Goal: Obtain resource: Obtain resource

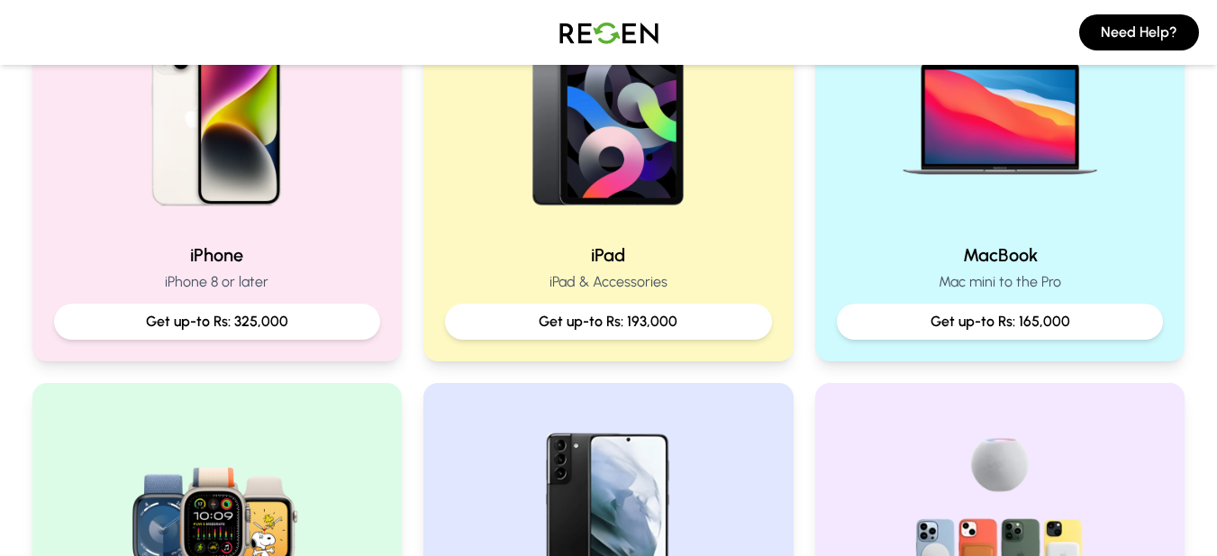
scroll to position [360, 0]
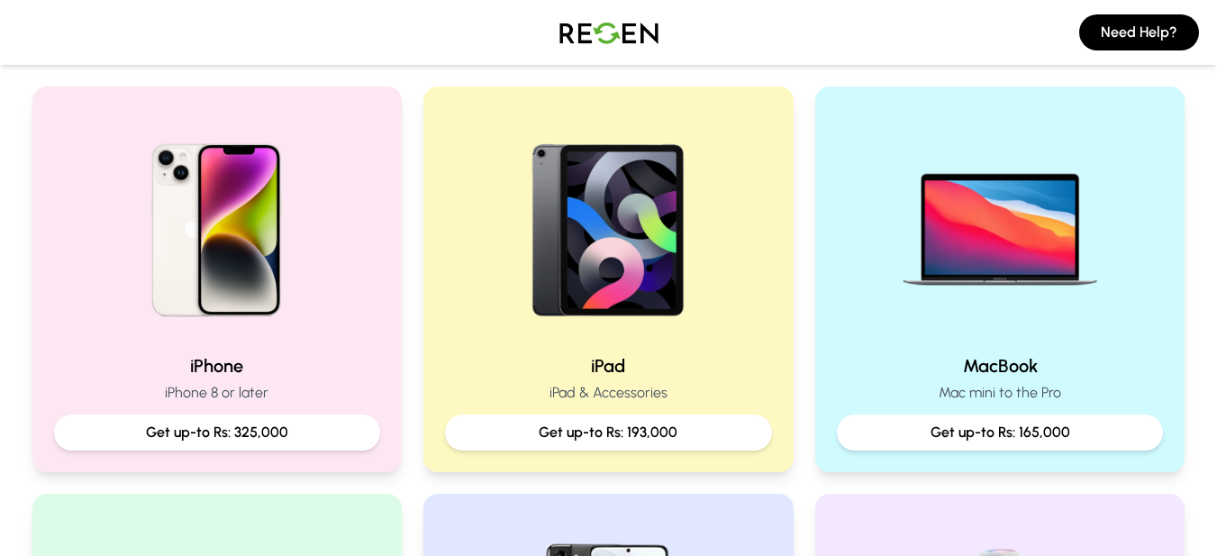
click at [159, 251] on img at bounding box center [217, 223] width 231 height 231
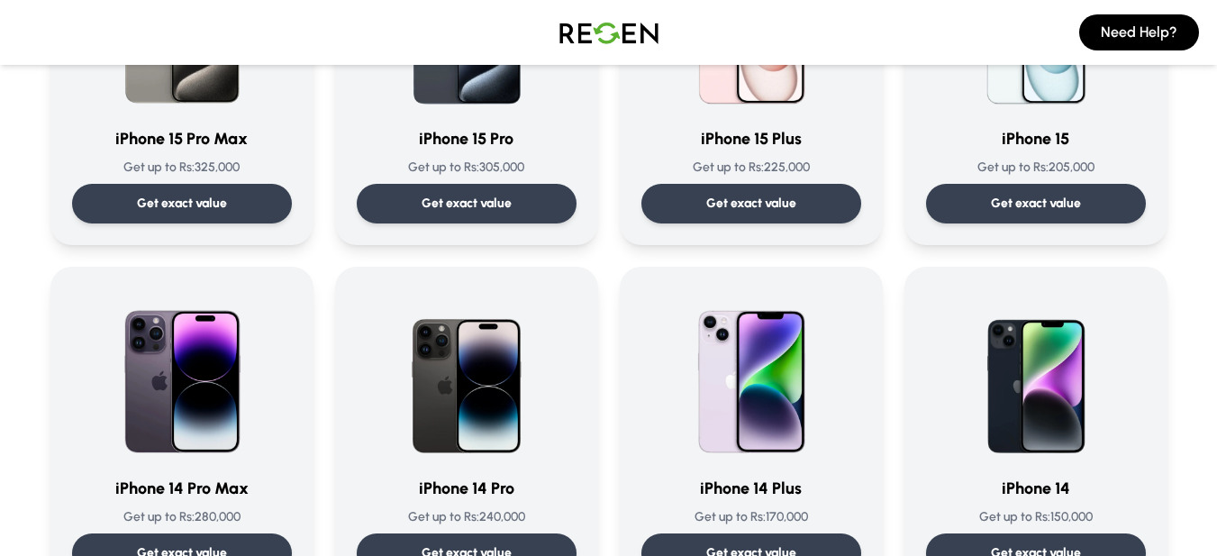
scroll to position [360, 0]
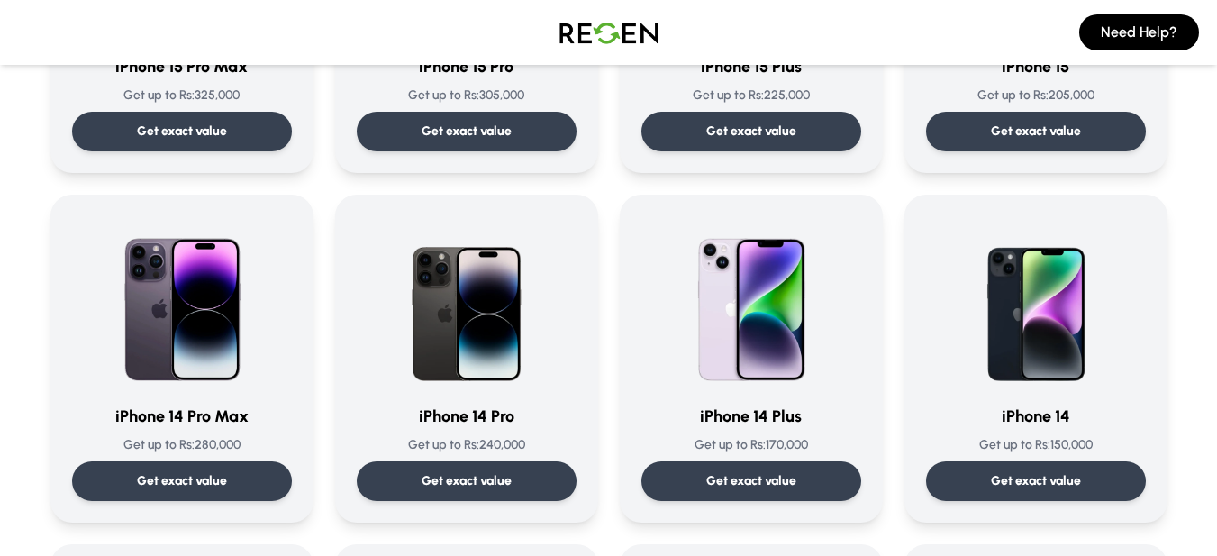
click at [511, 486] on p "Get exact value" at bounding box center [467, 481] width 90 height 18
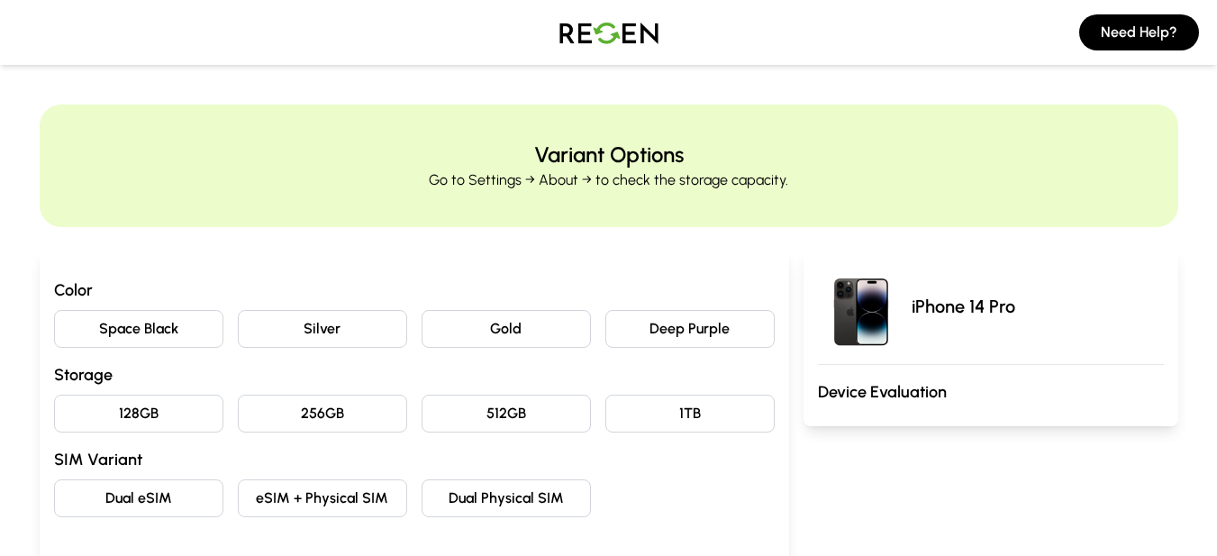
click at [207, 333] on button "Space Black" at bounding box center [138, 329] width 169 height 38
click at [200, 415] on button "128GB" at bounding box center [138, 414] width 169 height 38
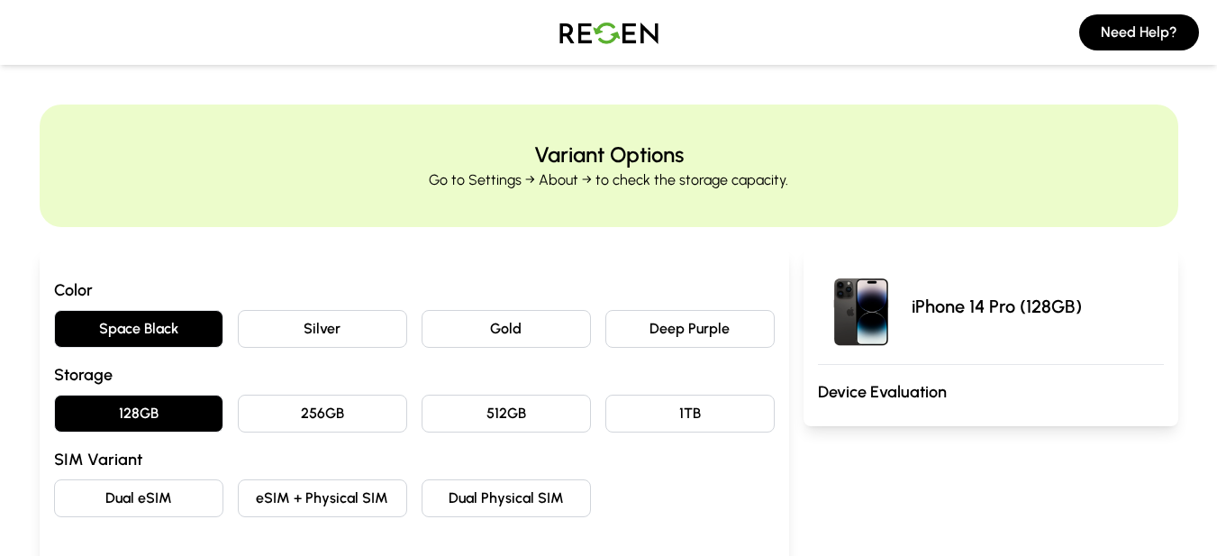
click at [313, 501] on button "eSIM + Physical SIM" at bounding box center [322, 498] width 169 height 38
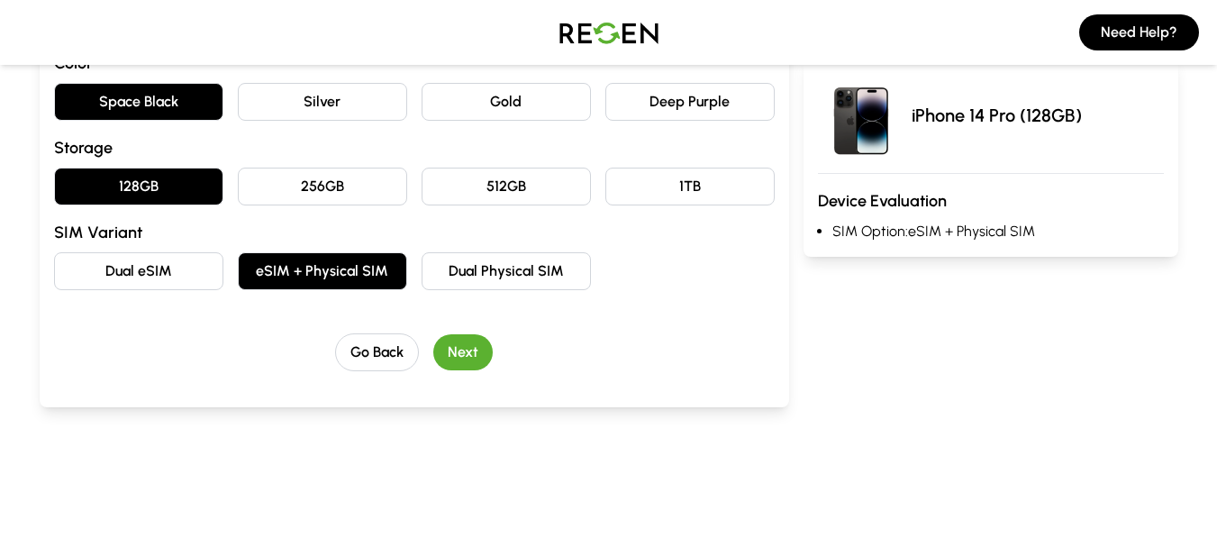
scroll to position [270, 0]
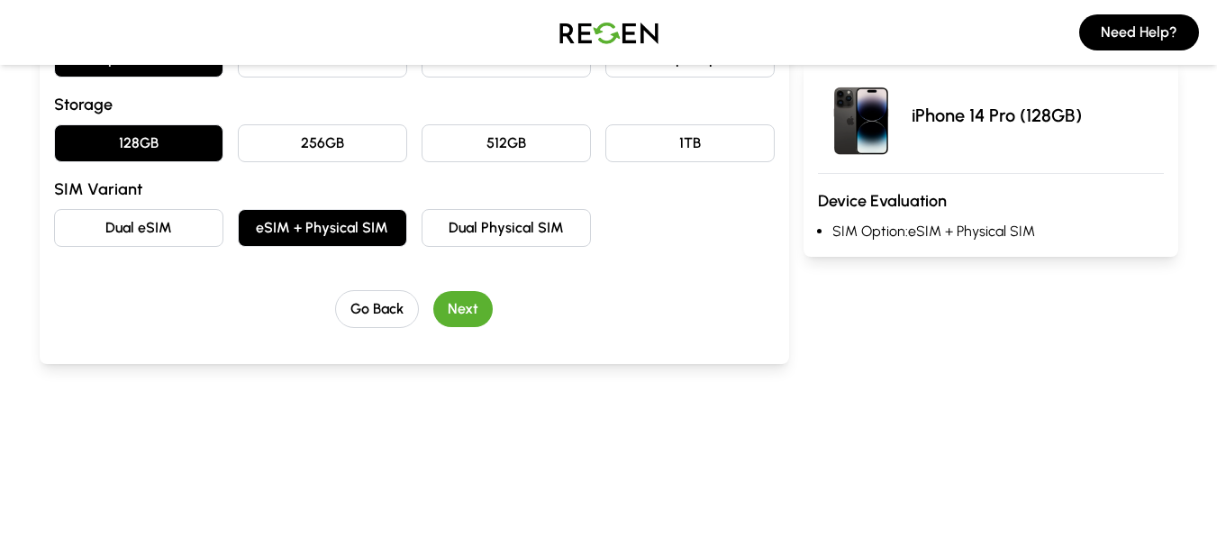
click at [468, 318] on button "Next" at bounding box center [462, 309] width 59 height 36
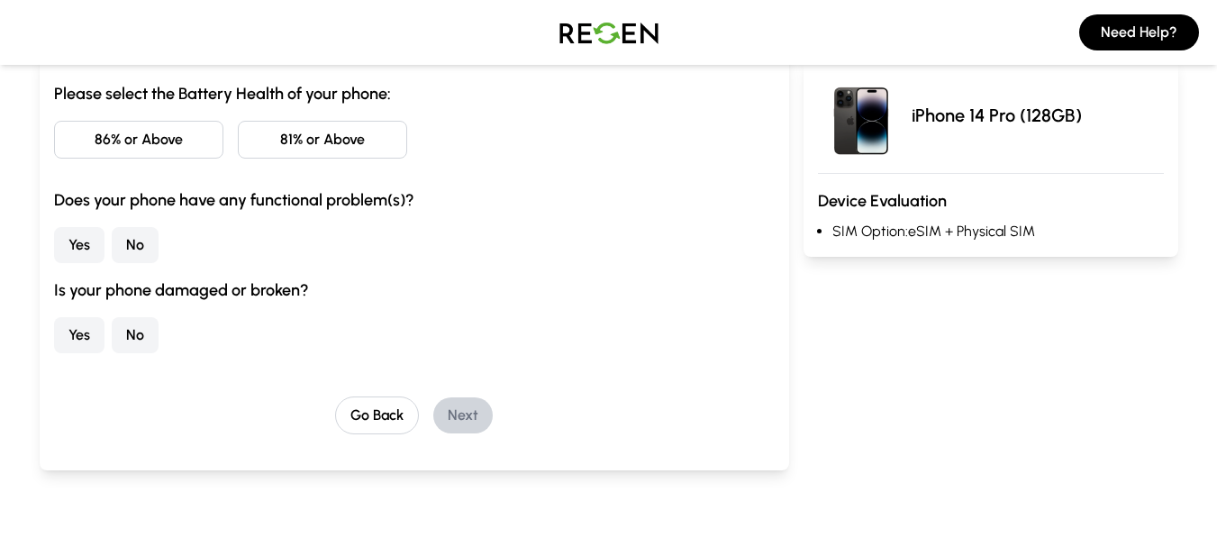
scroll to position [90, 0]
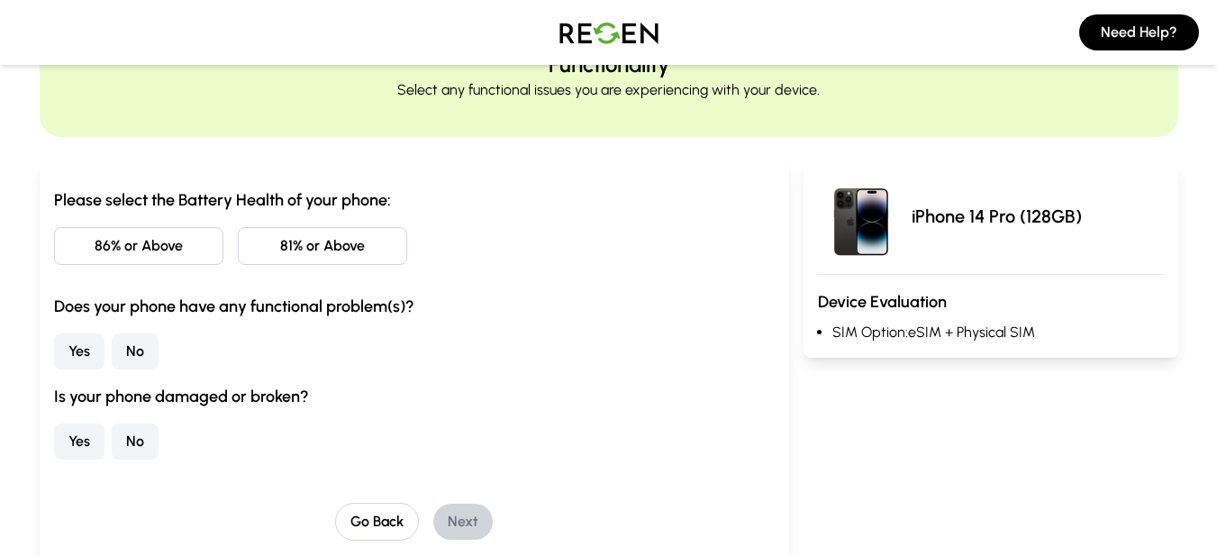
click at [178, 250] on button "86% or Above" at bounding box center [138, 246] width 169 height 38
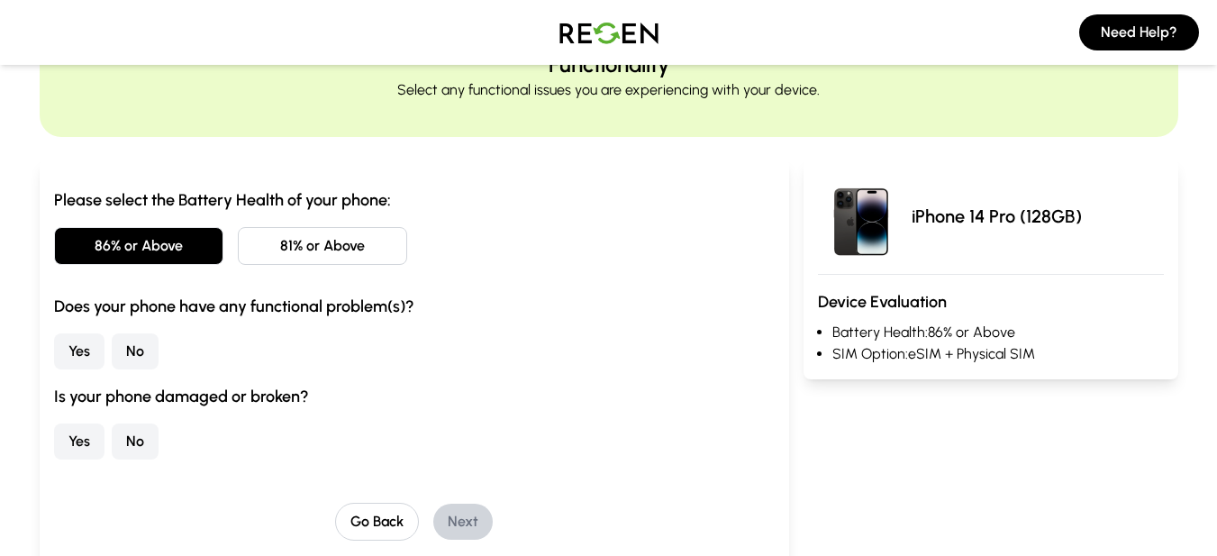
click at [140, 362] on button "No" at bounding box center [135, 351] width 47 height 36
click at [145, 441] on button "No" at bounding box center [135, 442] width 47 height 36
click at [481, 520] on button "Next" at bounding box center [462, 522] width 59 height 36
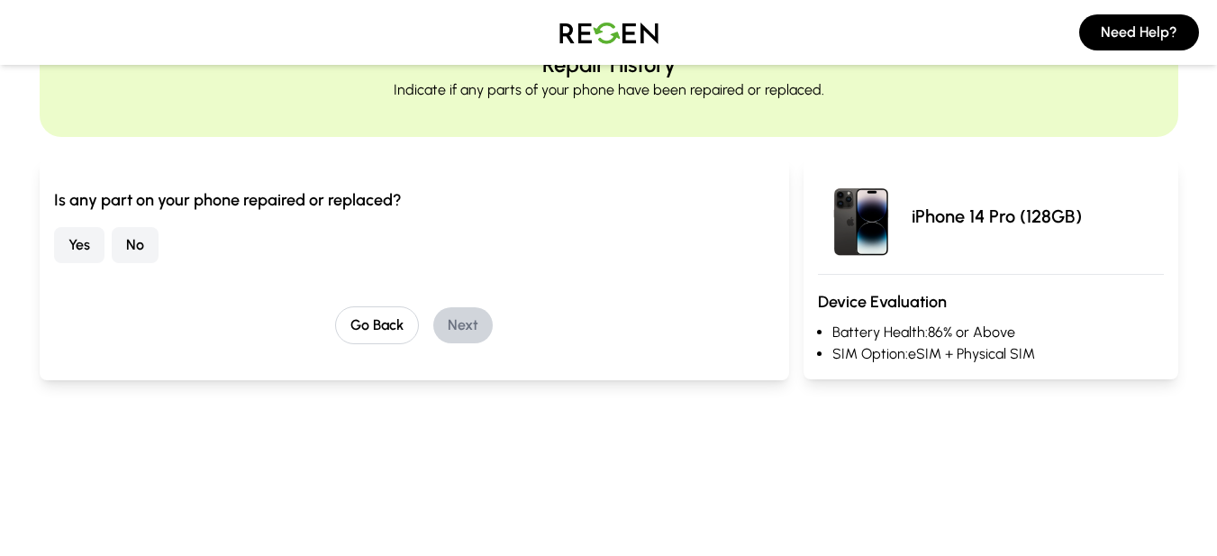
click at [144, 249] on button "No" at bounding box center [135, 245] width 47 height 36
click at [464, 337] on button "Next" at bounding box center [462, 325] width 59 height 36
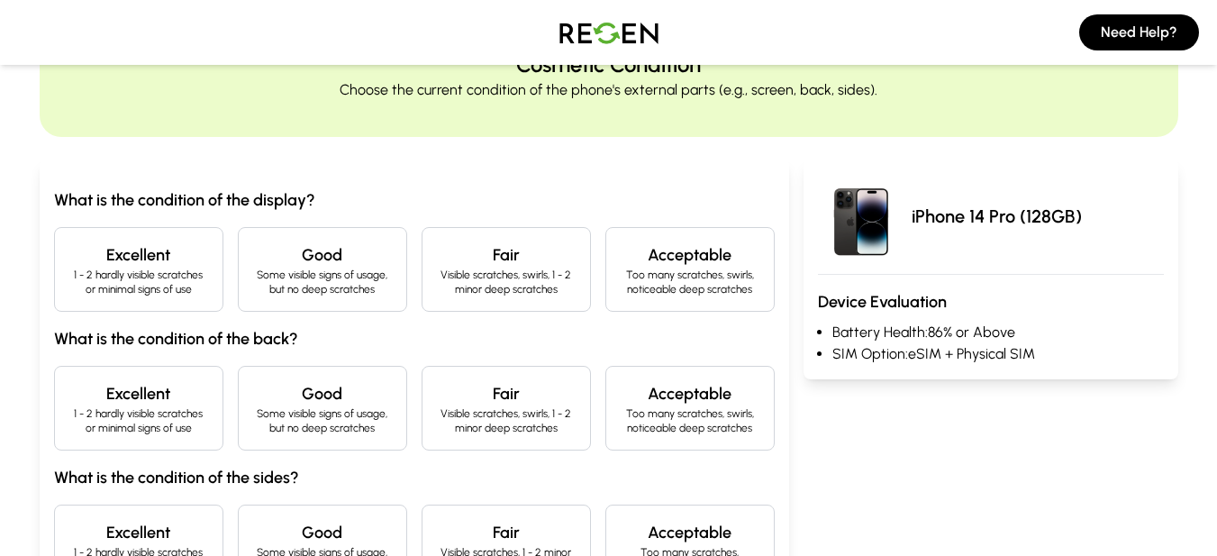
click at [166, 272] on p "1 - 2 hardly visible scratches or minimal signs of use" at bounding box center [138, 282] width 139 height 29
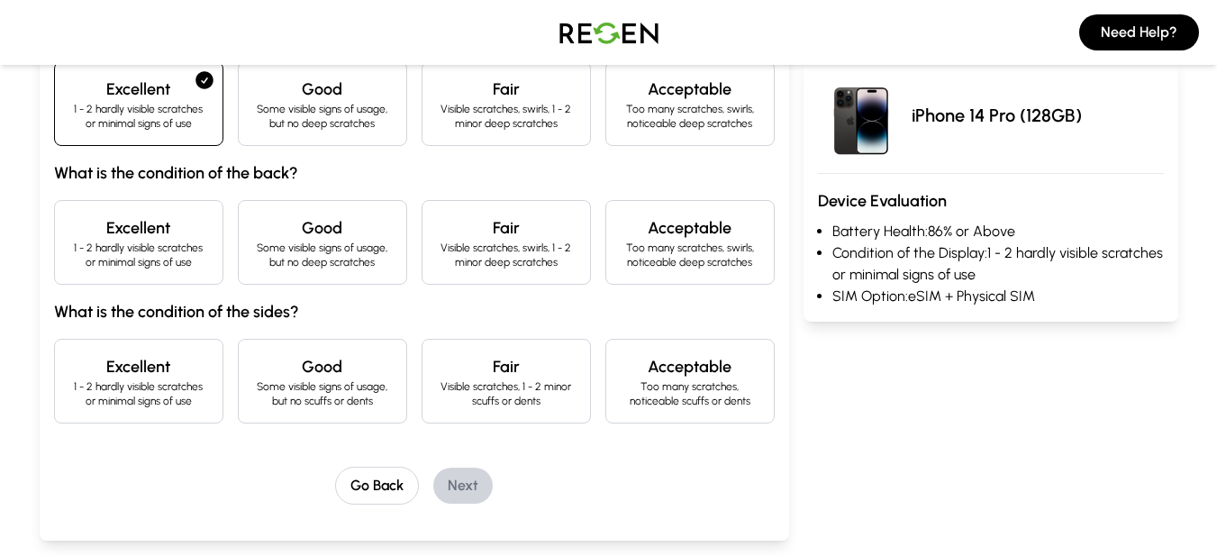
scroll to position [270, 0]
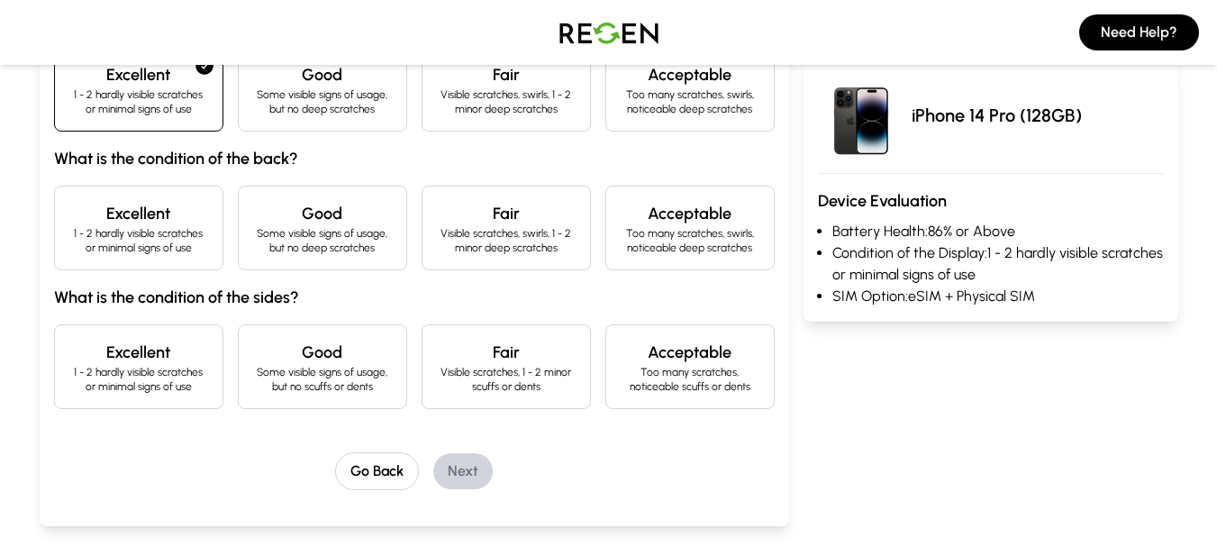
click at [176, 244] on p "1 - 2 hardly visible scratches or minimal signs of use" at bounding box center [138, 240] width 139 height 29
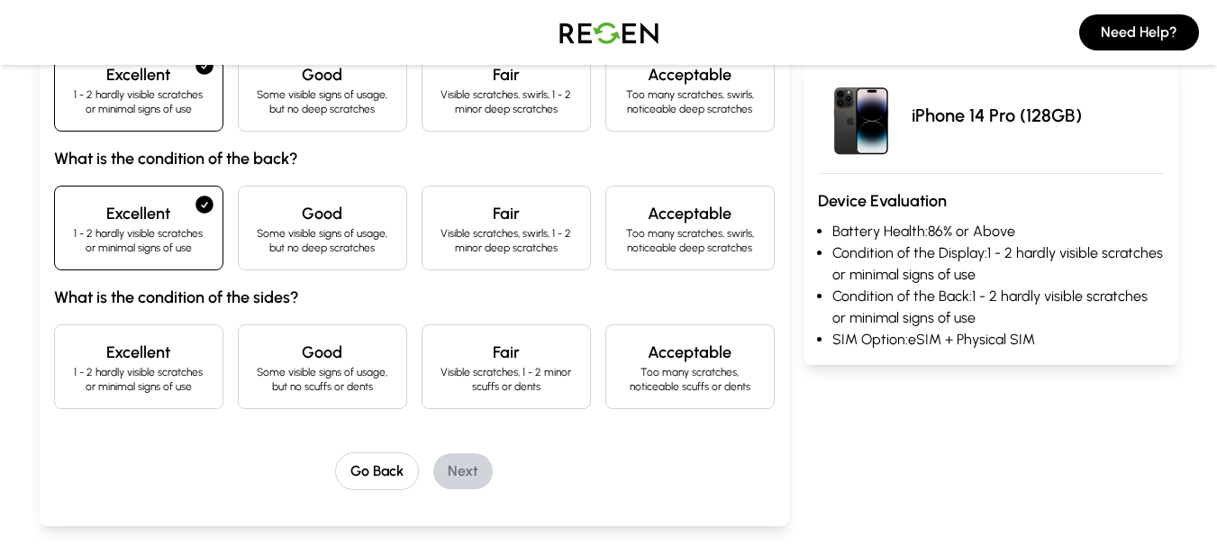
click at [315, 382] on p "Some visible signs of usage, but no scuffs or dents" at bounding box center [322, 379] width 139 height 29
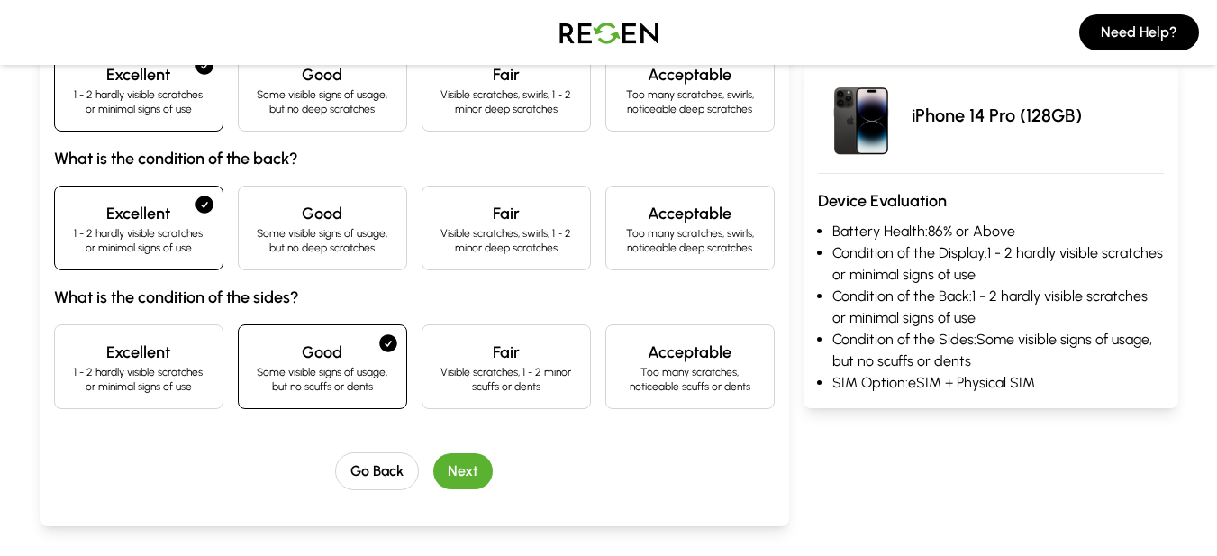
click at [464, 464] on button "Next" at bounding box center [462, 471] width 59 height 36
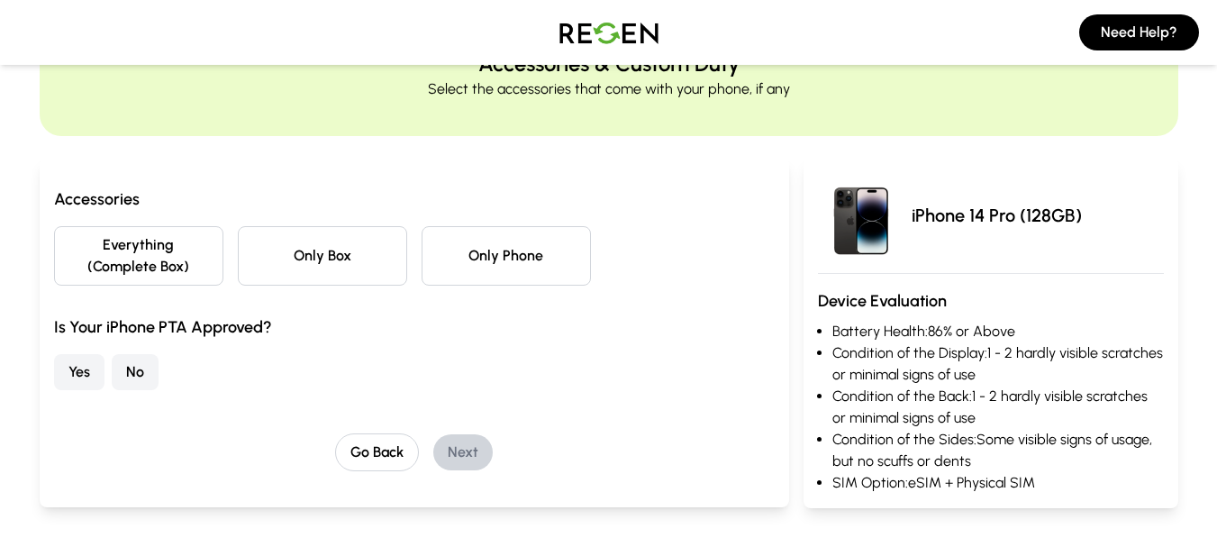
scroll to position [90, 0]
click at [501, 261] on button "Only Phone" at bounding box center [506, 256] width 169 height 59
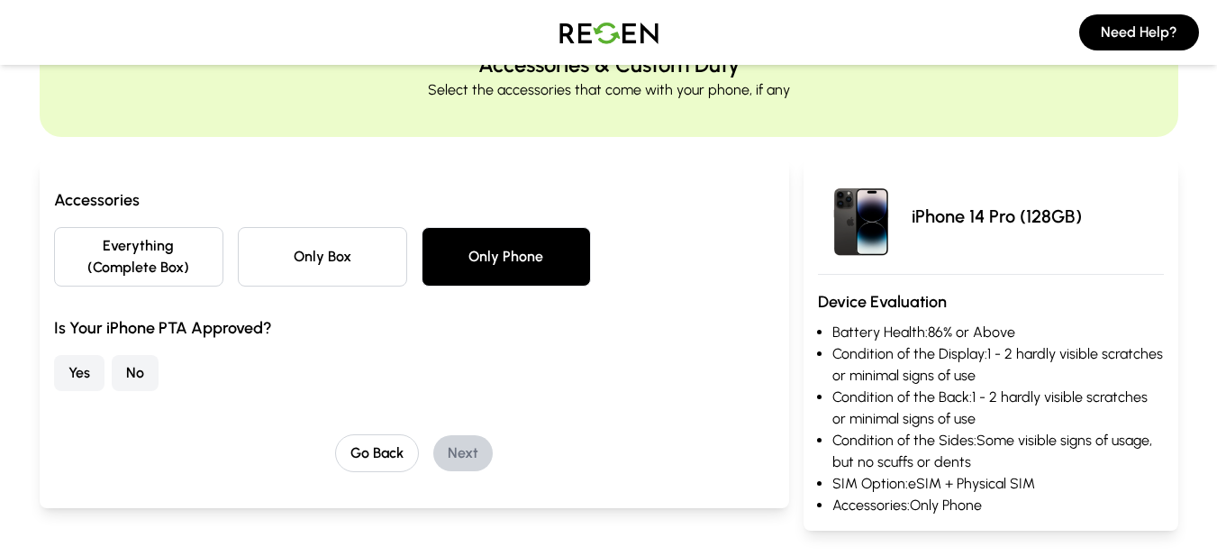
click at [73, 377] on button "Yes" at bounding box center [79, 373] width 50 height 36
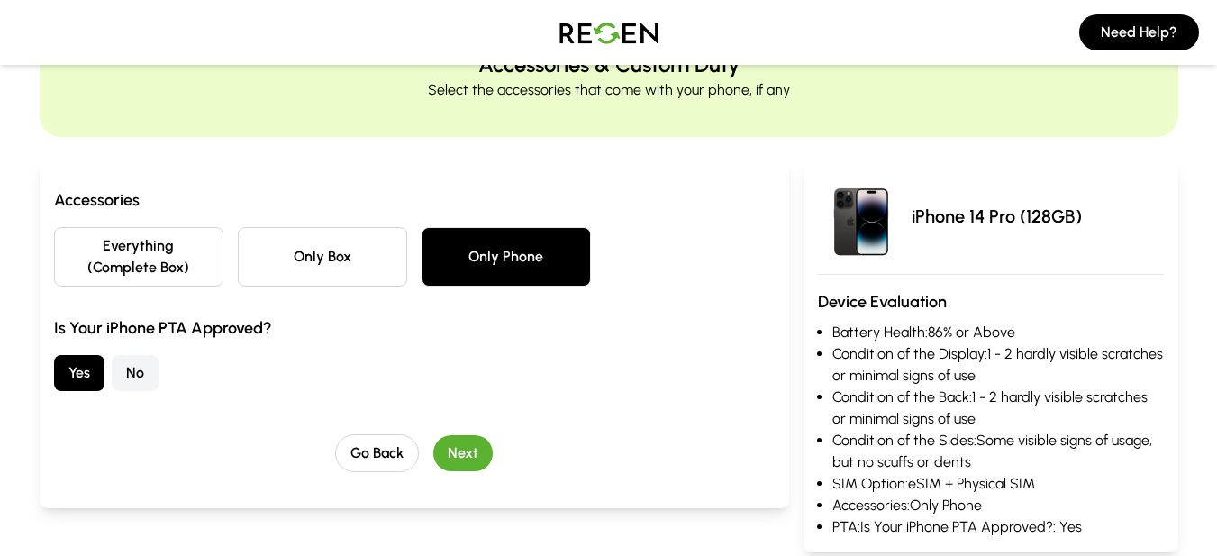
click at [471, 459] on button "Next" at bounding box center [462, 453] width 59 height 36
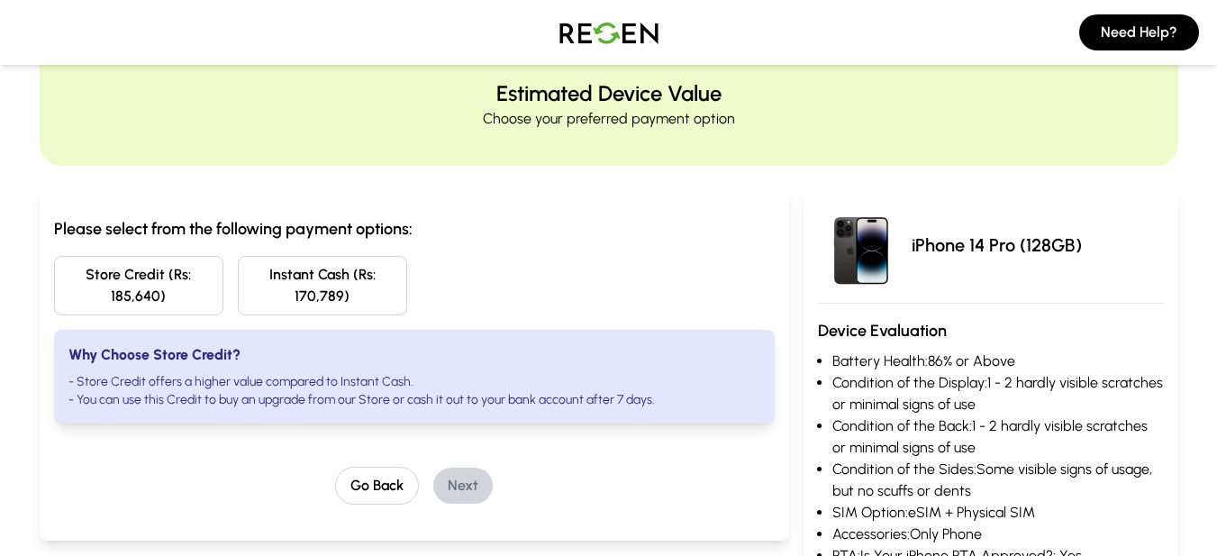
scroll to position [92, 0]
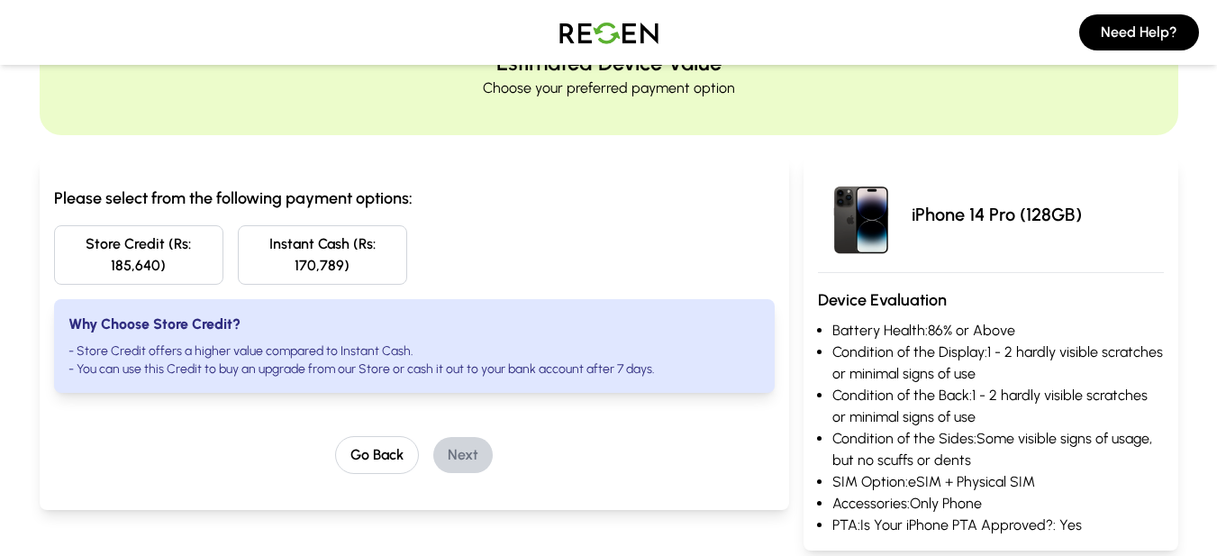
click at [146, 257] on button "Store Credit (Rs: 185,640)" at bounding box center [138, 254] width 169 height 59
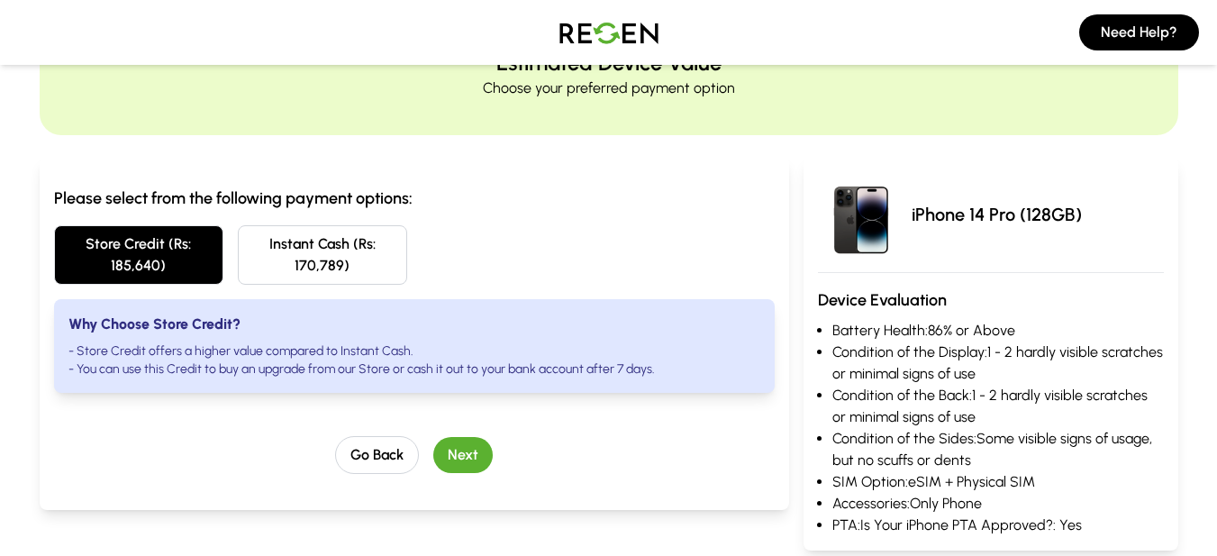
click at [471, 454] on button "Next" at bounding box center [462, 455] width 59 height 36
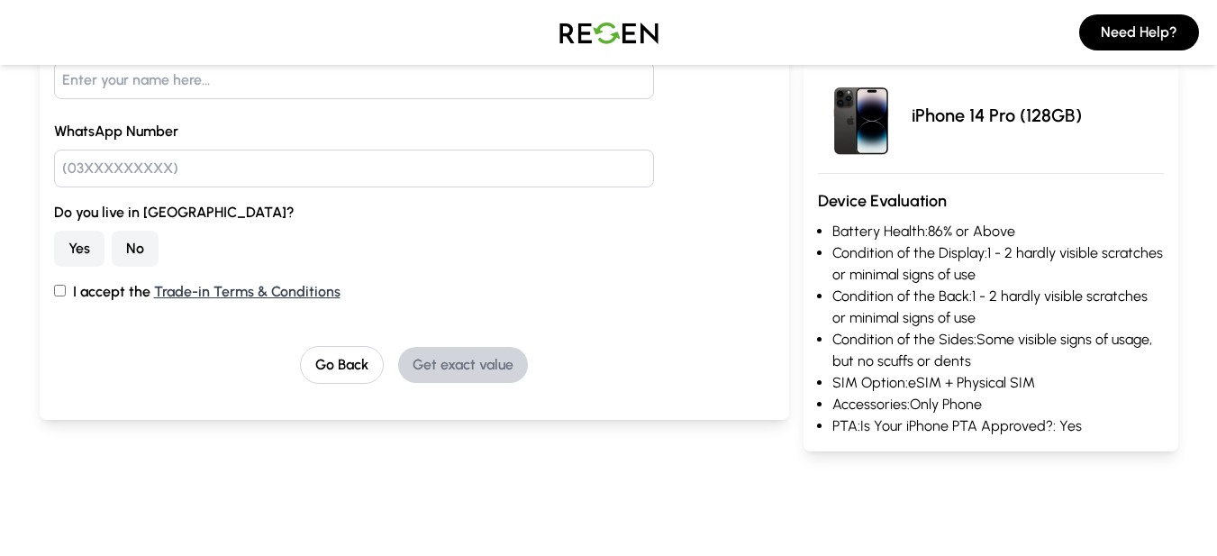
scroll to position [270, 0]
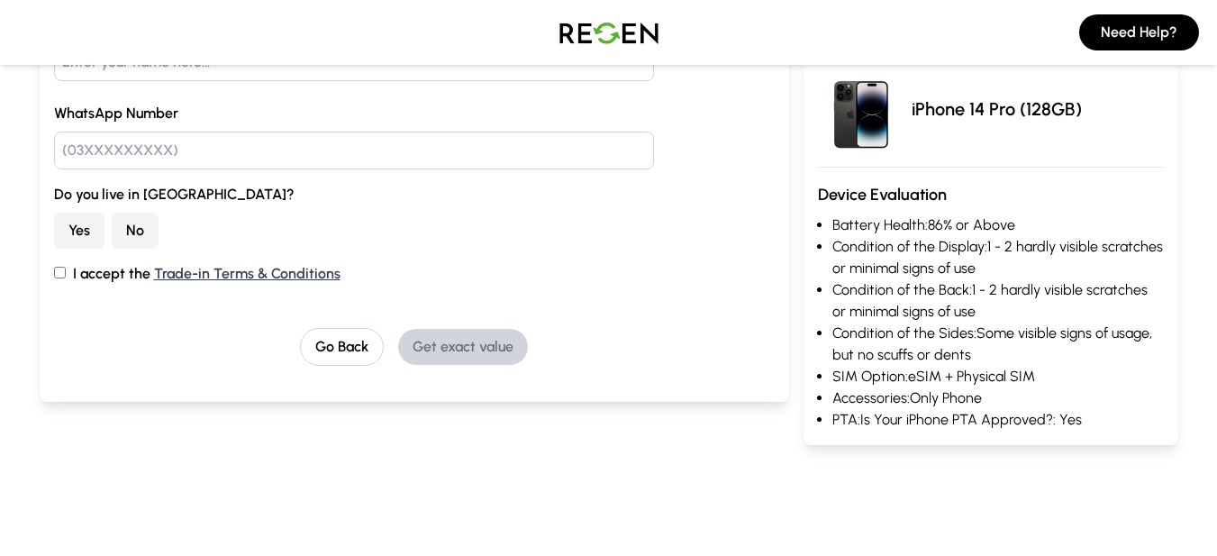
click at [350, 345] on button "Go Back" at bounding box center [342, 347] width 84 height 38
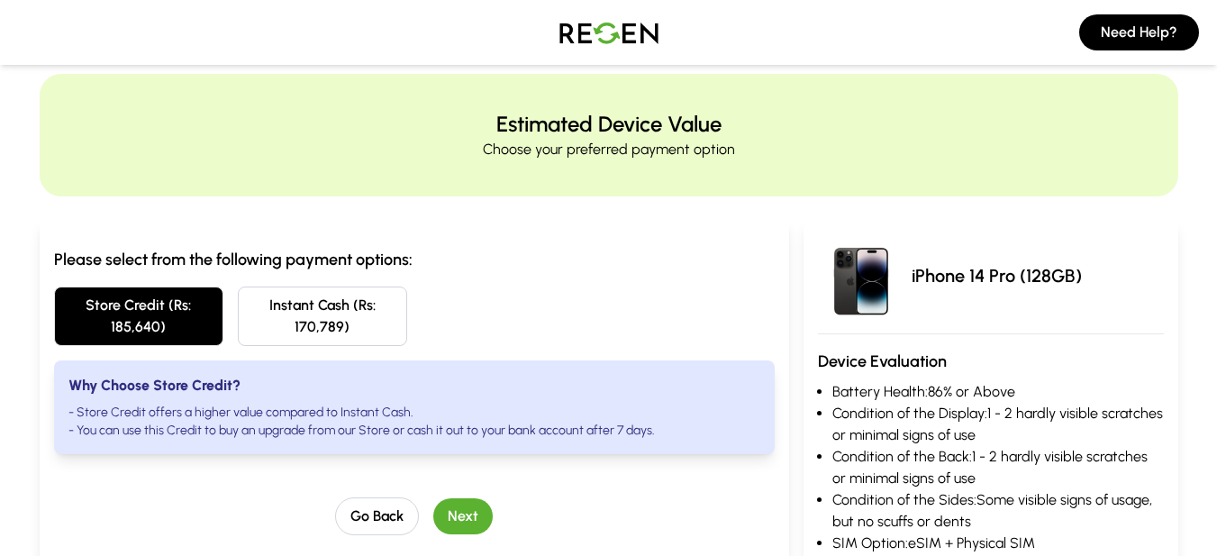
scroll to position [0, 0]
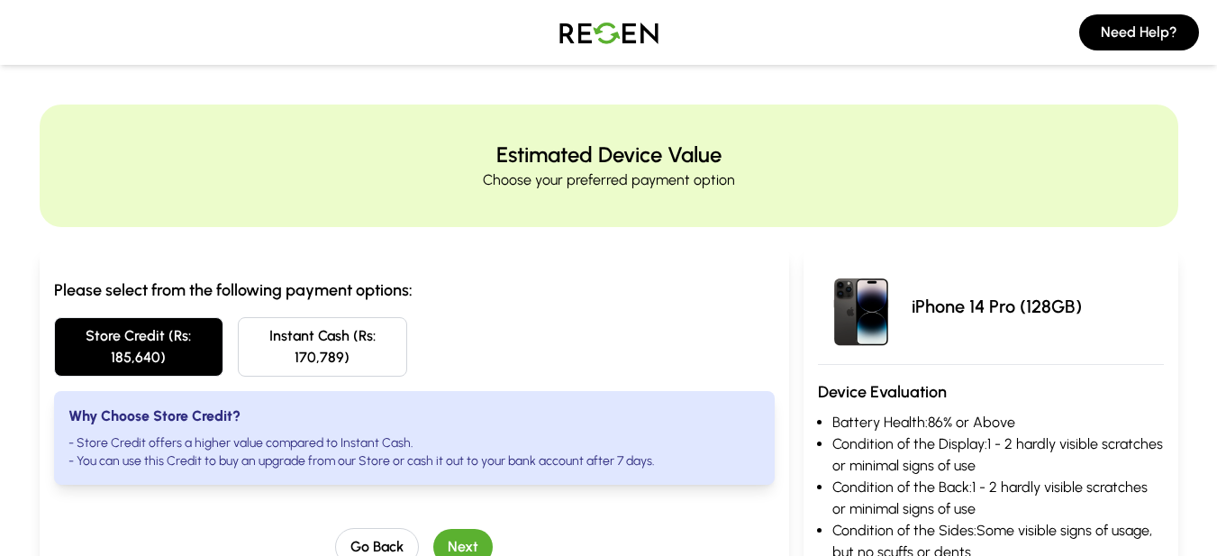
click at [469, 538] on button "Next" at bounding box center [462, 547] width 59 height 36
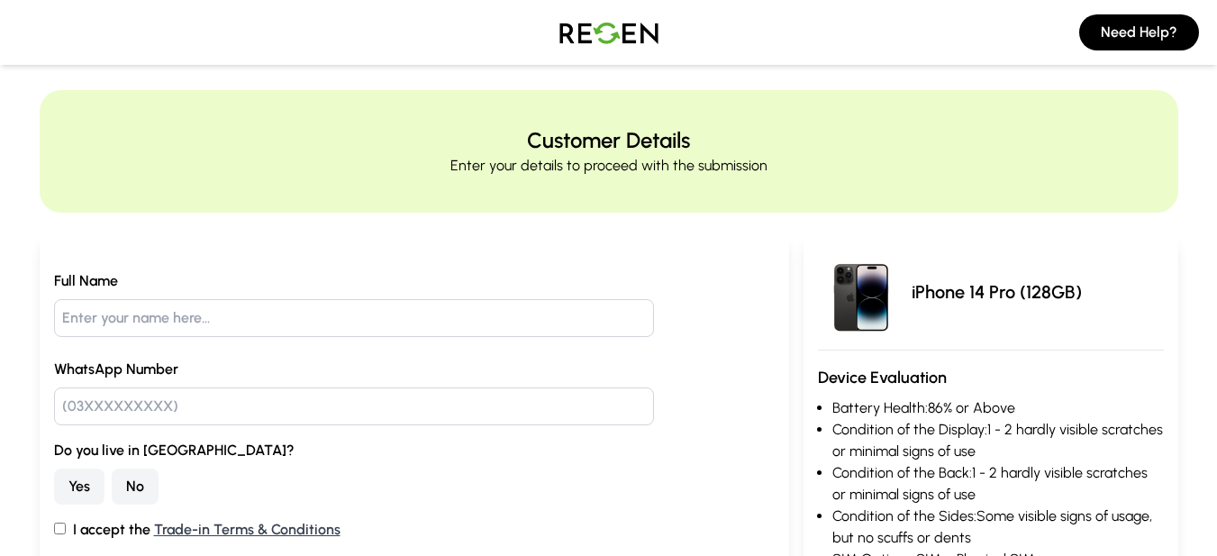
scroll to position [270, 0]
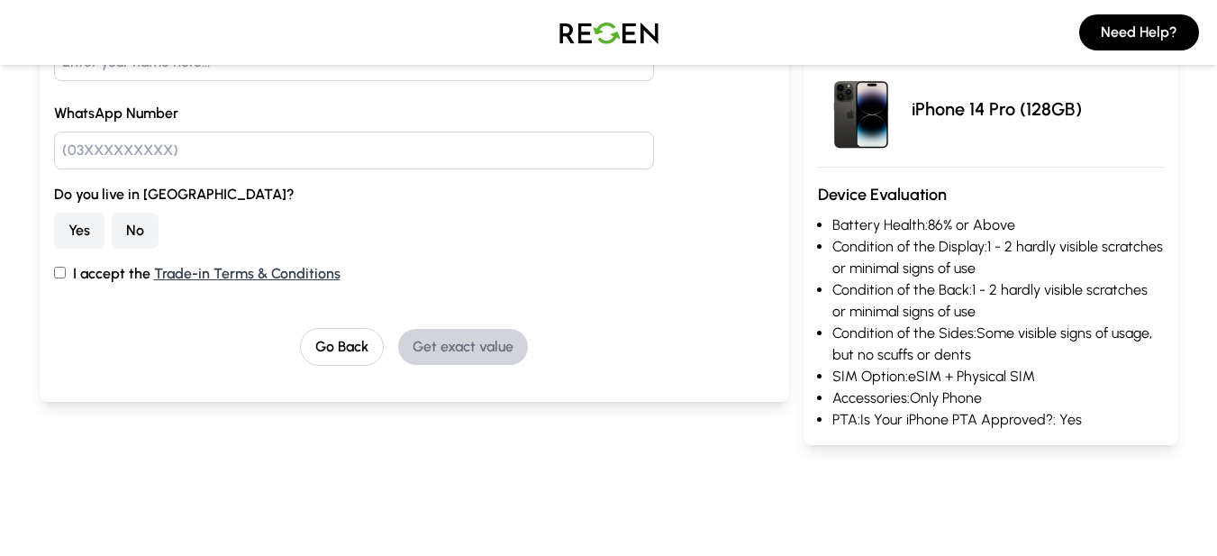
click at [202, 270] on link "Trade-in Terms & Conditions" at bounding box center [247, 273] width 187 height 17
click at [351, 347] on button "Go Back" at bounding box center [342, 347] width 84 height 38
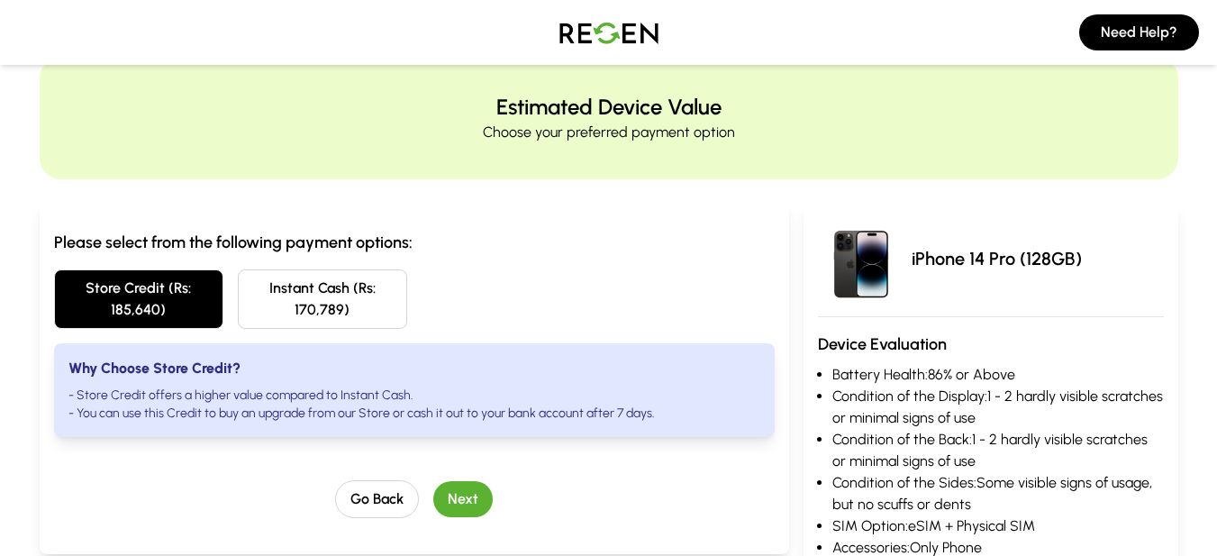
scroll to position [0, 0]
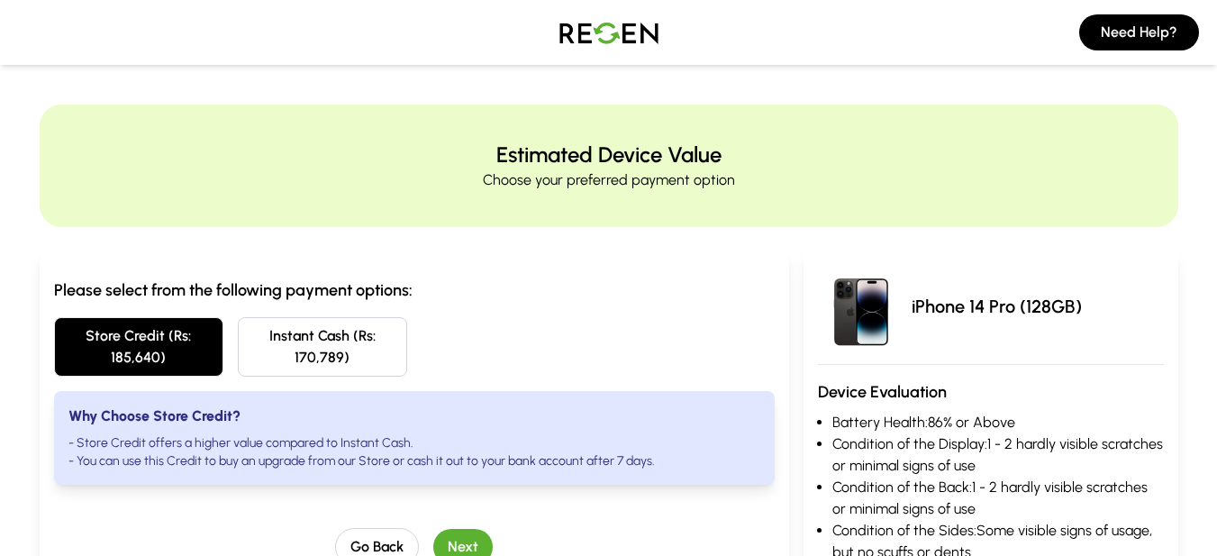
click at [368, 542] on button "Go Back" at bounding box center [377, 547] width 84 height 38
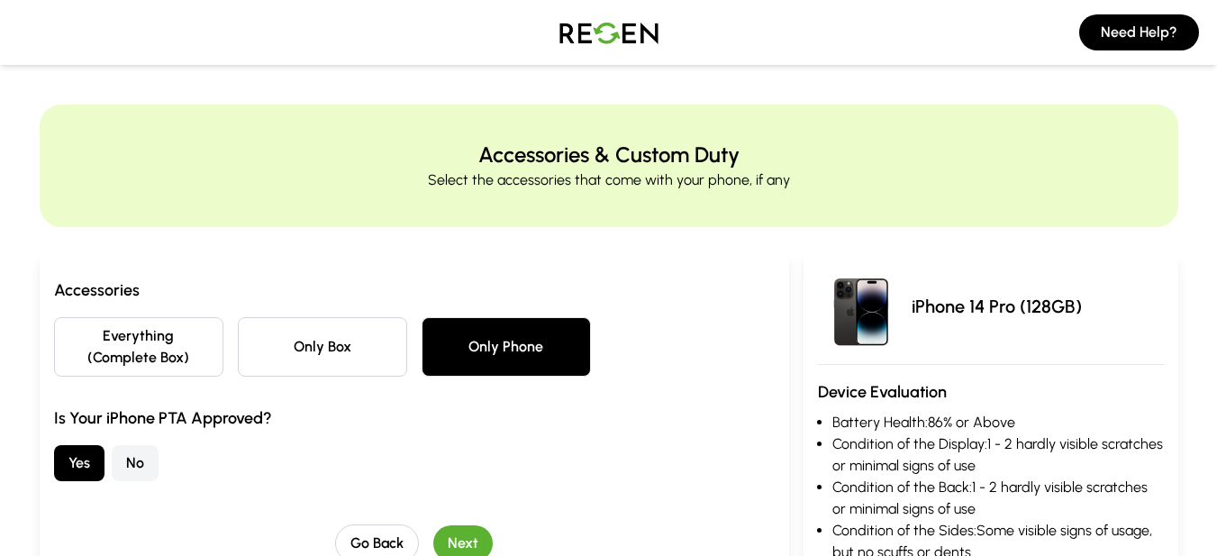
click at [178, 351] on button "Everything (Complete Box)" at bounding box center [138, 346] width 169 height 59
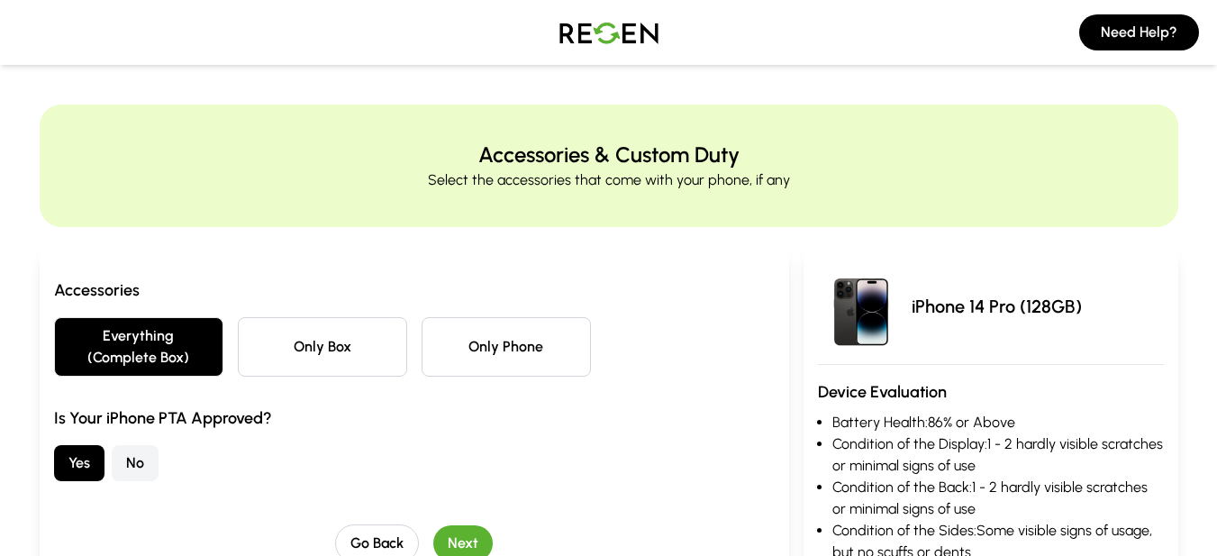
click at [459, 540] on button "Next" at bounding box center [462, 543] width 59 height 36
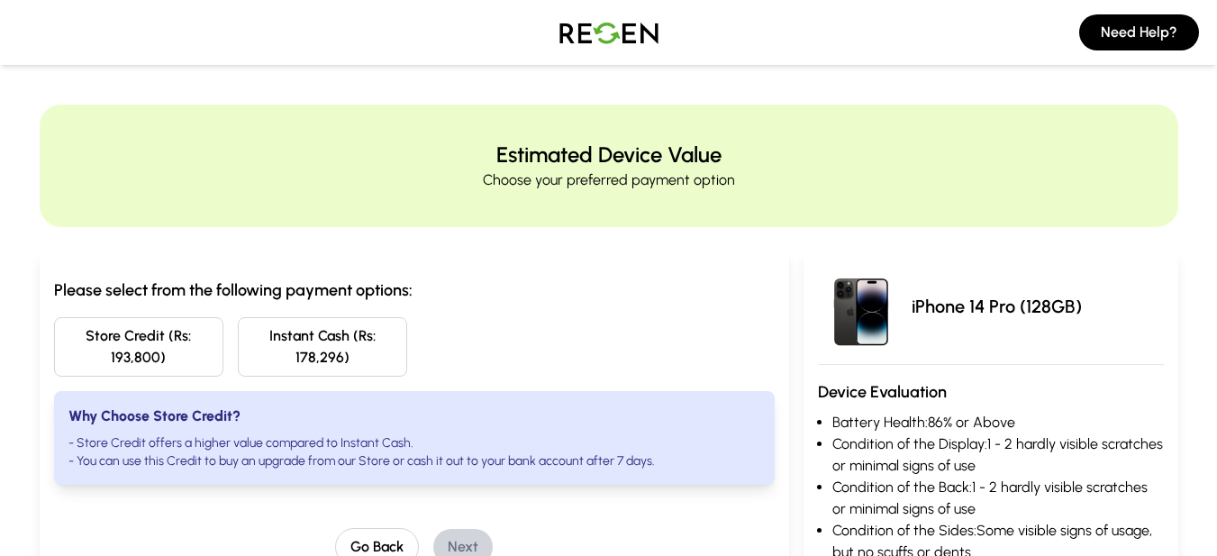
scroll to position [90, 0]
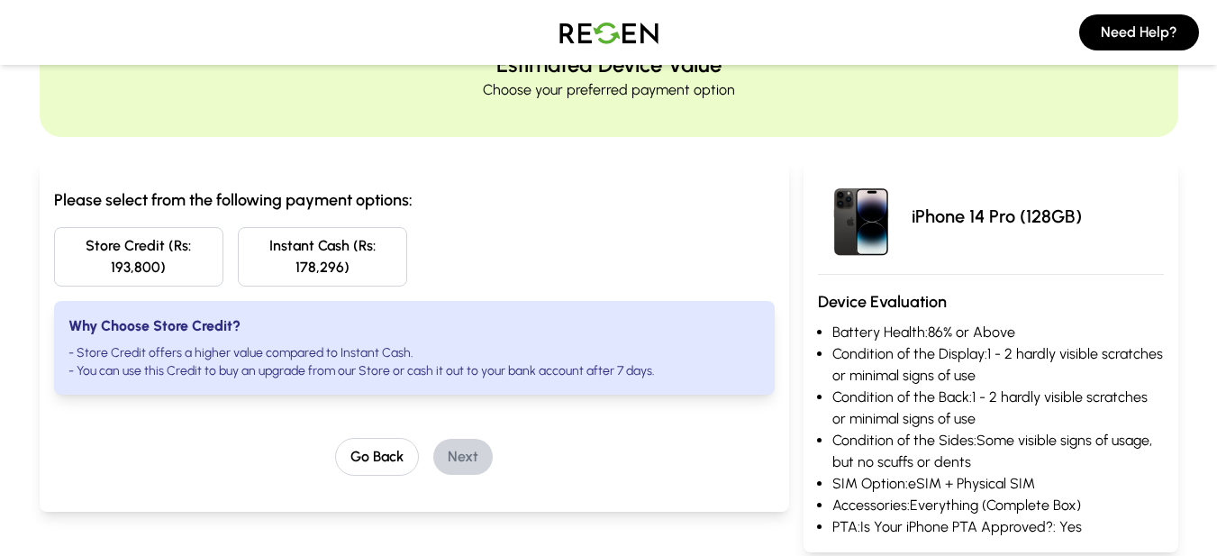
click at [390, 459] on button "Go Back" at bounding box center [377, 457] width 84 height 38
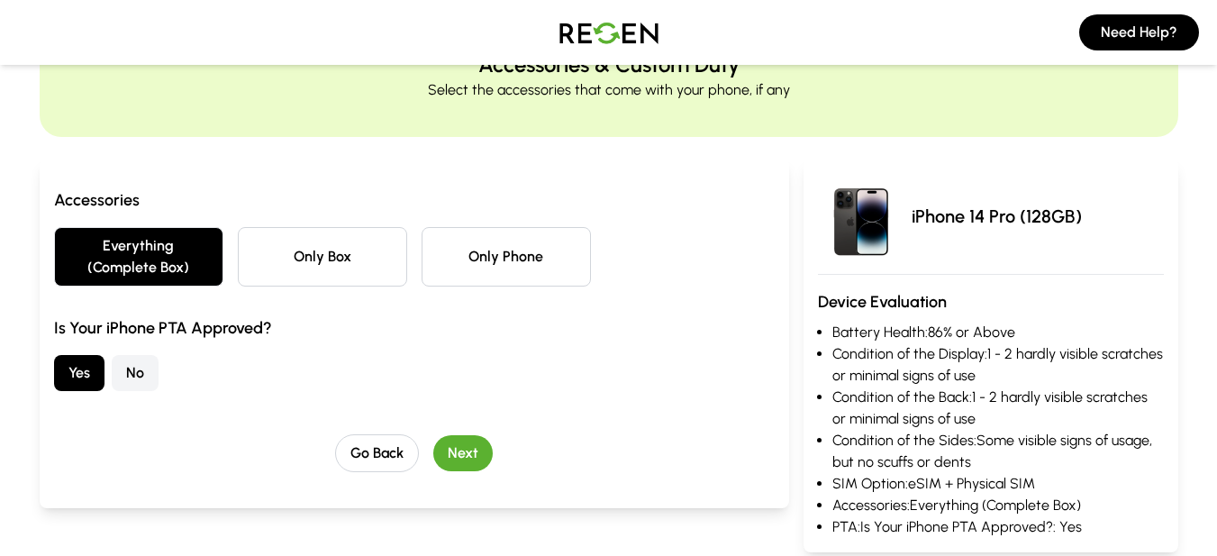
scroll to position [0, 0]
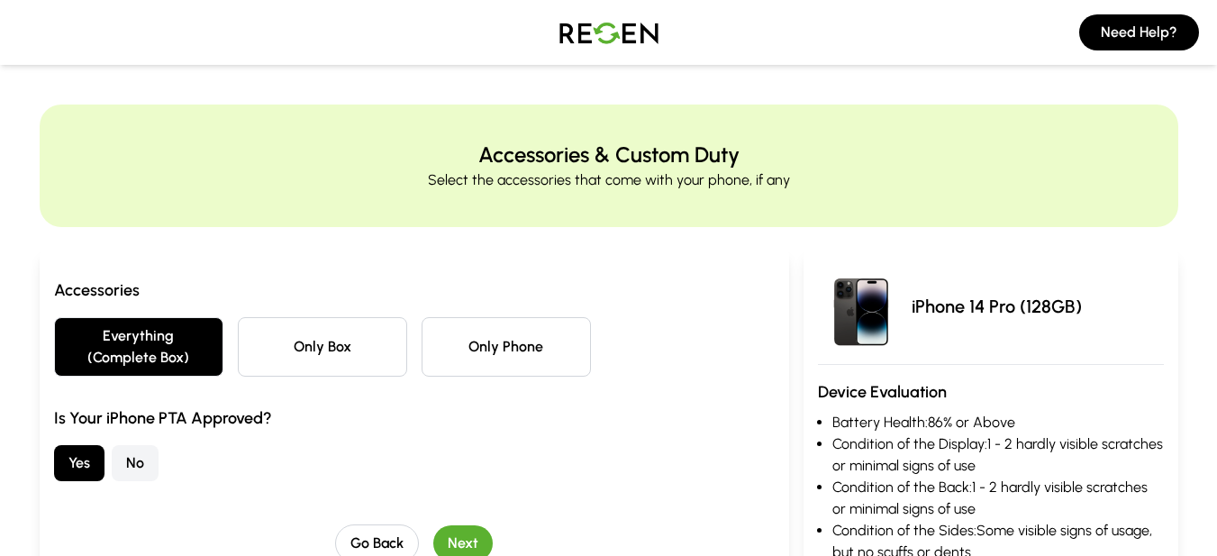
click at [466, 549] on button "Next" at bounding box center [462, 543] width 59 height 36
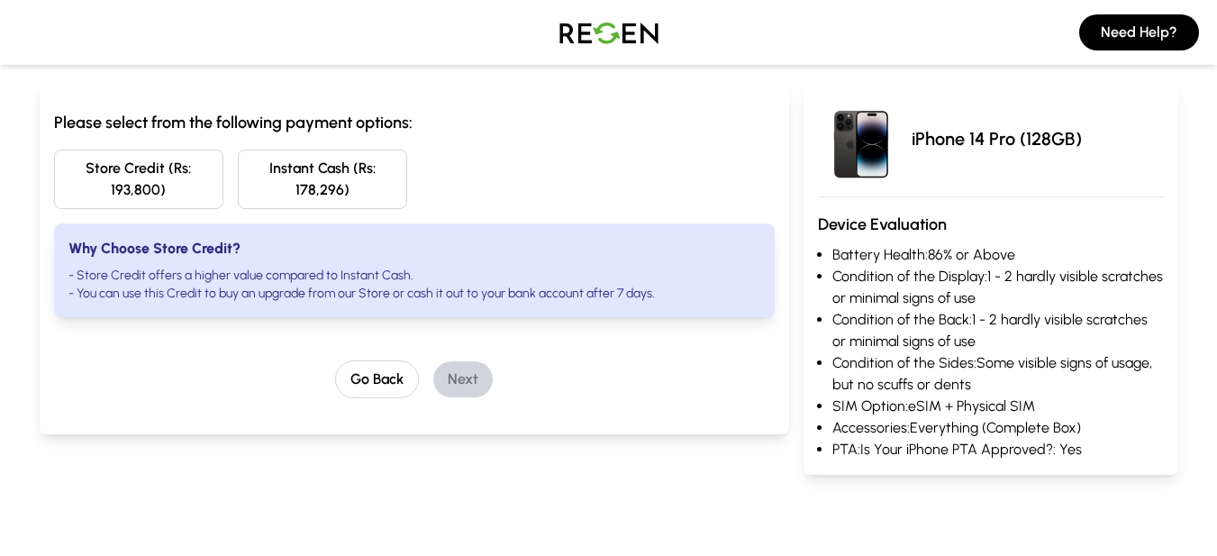
scroll to position [180, 0]
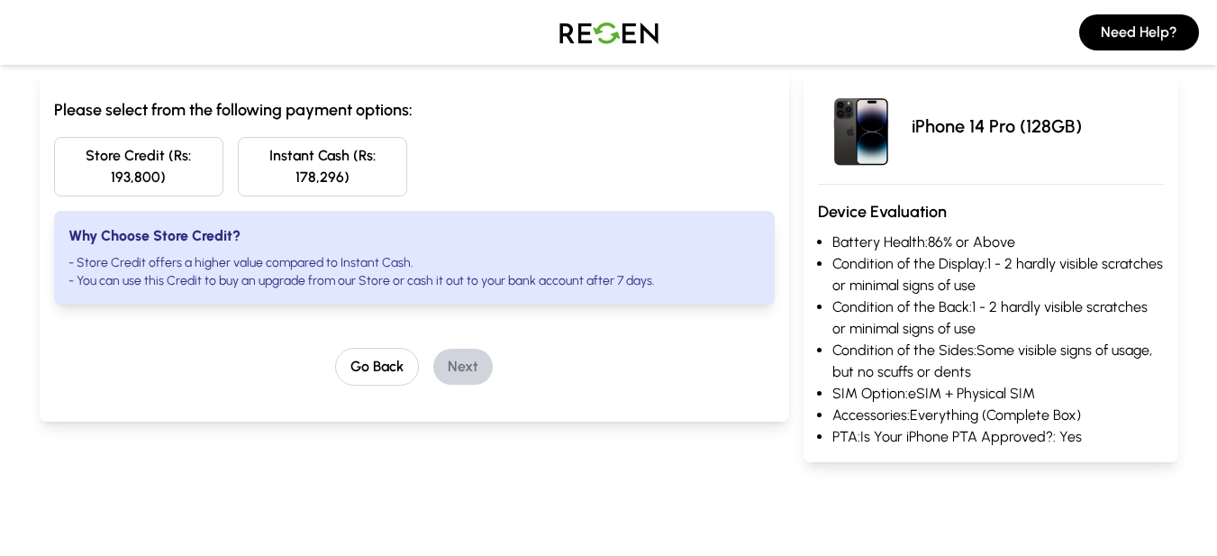
click at [400, 370] on button "Go Back" at bounding box center [377, 367] width 84 height 38
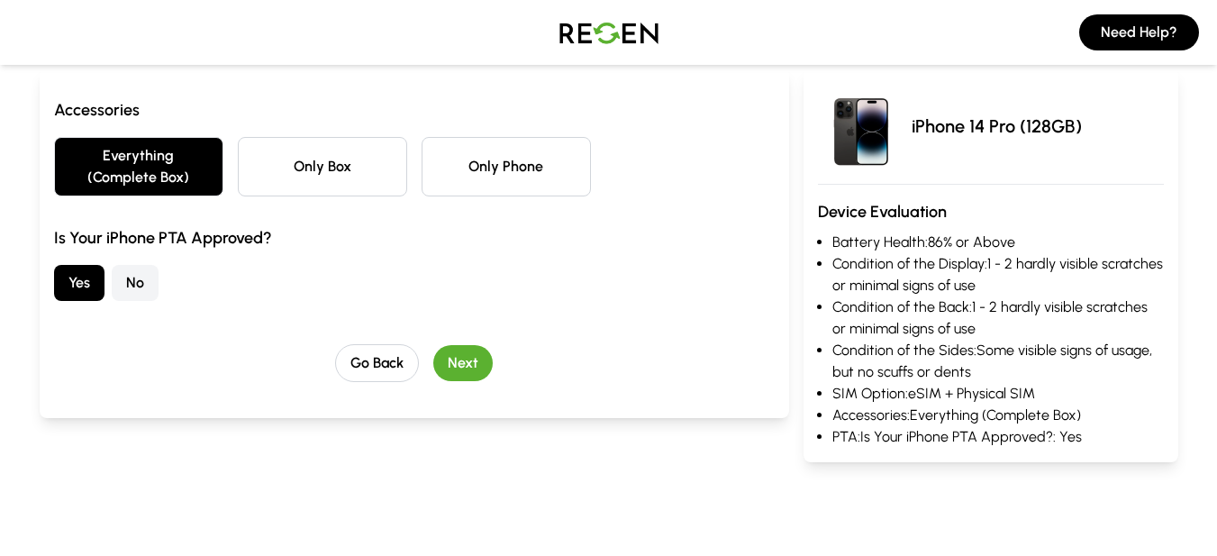
scroll to position [0, 0]
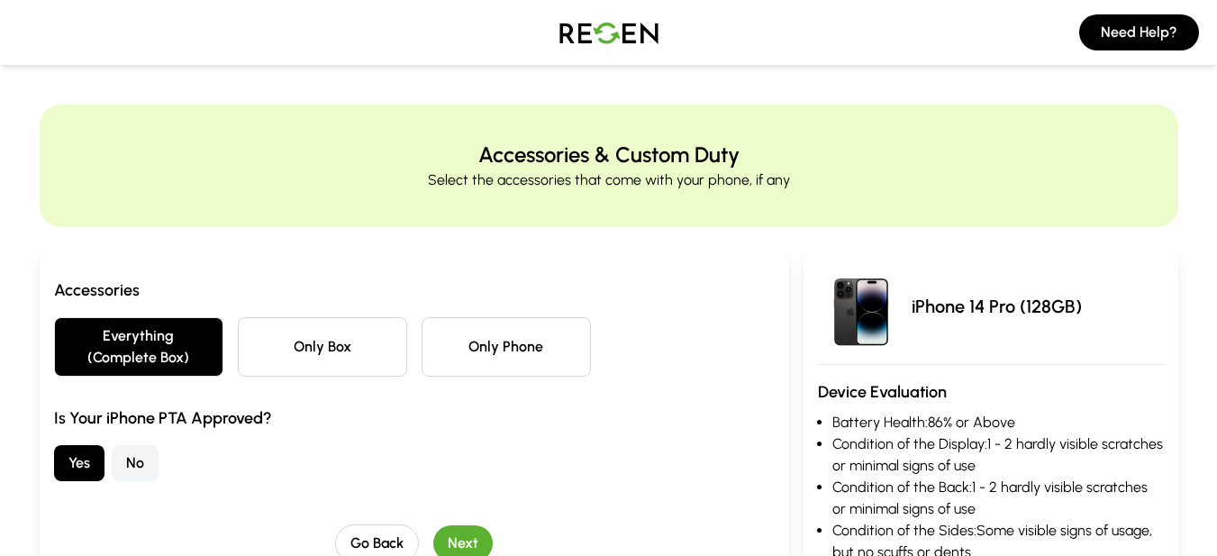
click at [364, 541] on button "Go Back" at bounding box center [377, 543] width 84 height 38
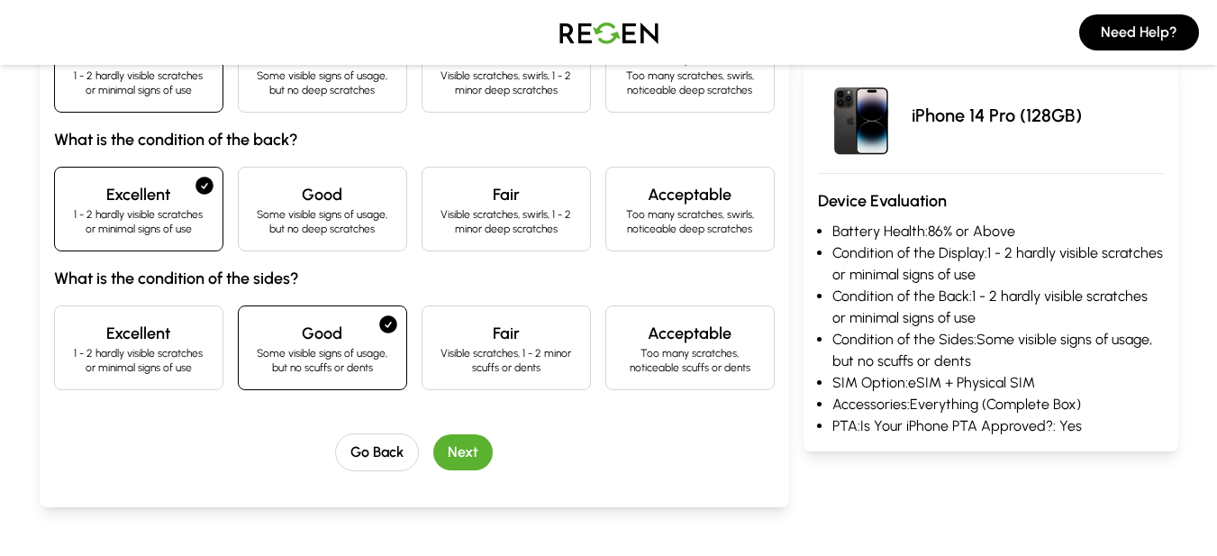
scroll to position [360, 0]
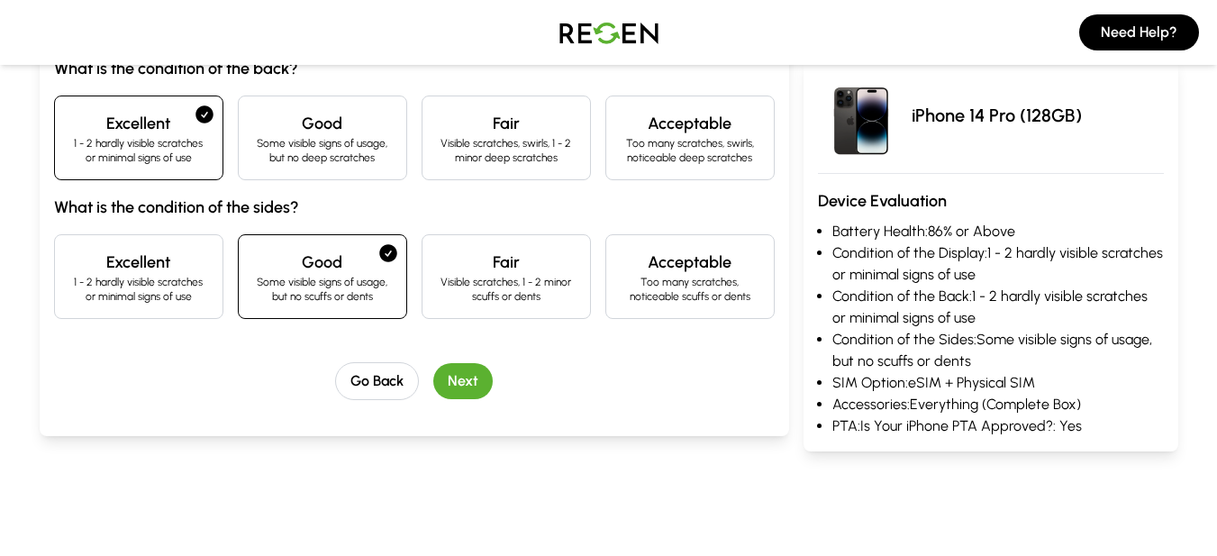
click at [156, 269] on h4 "Excellent" at bounding box center [138, 262] width 139 height 25
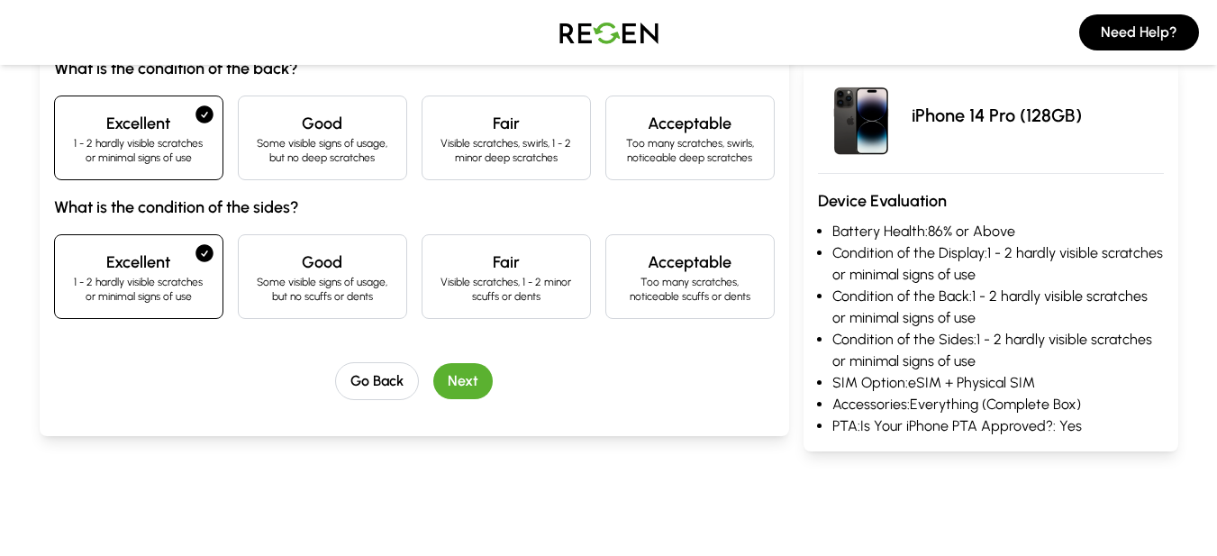
click at [455, 384] on button "Next" at bounding box center [462, 381] width 59 height 36
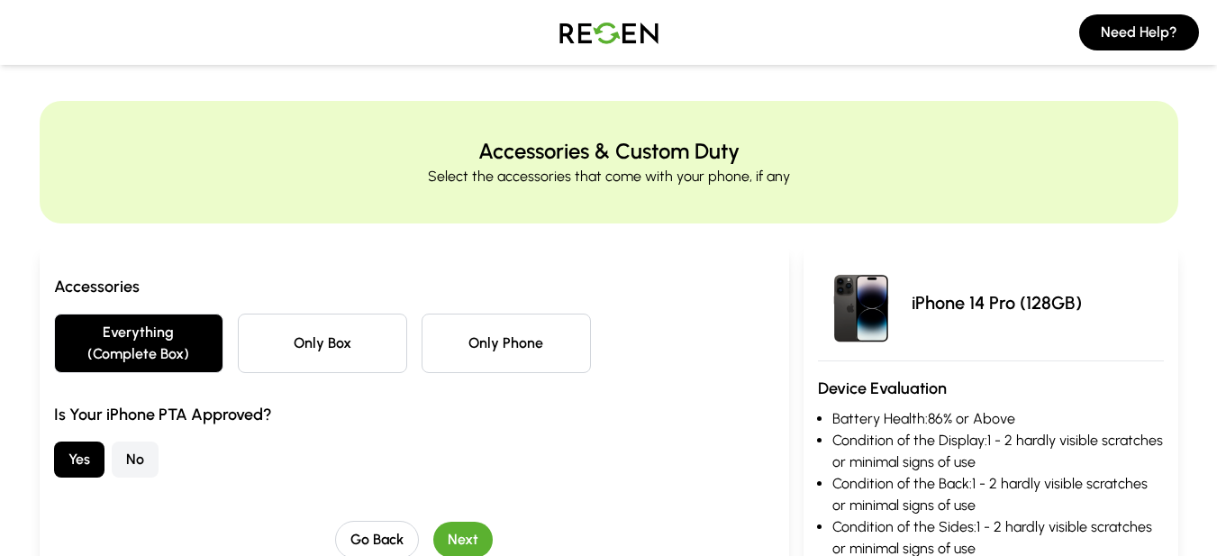
scroll to position [0, 0]
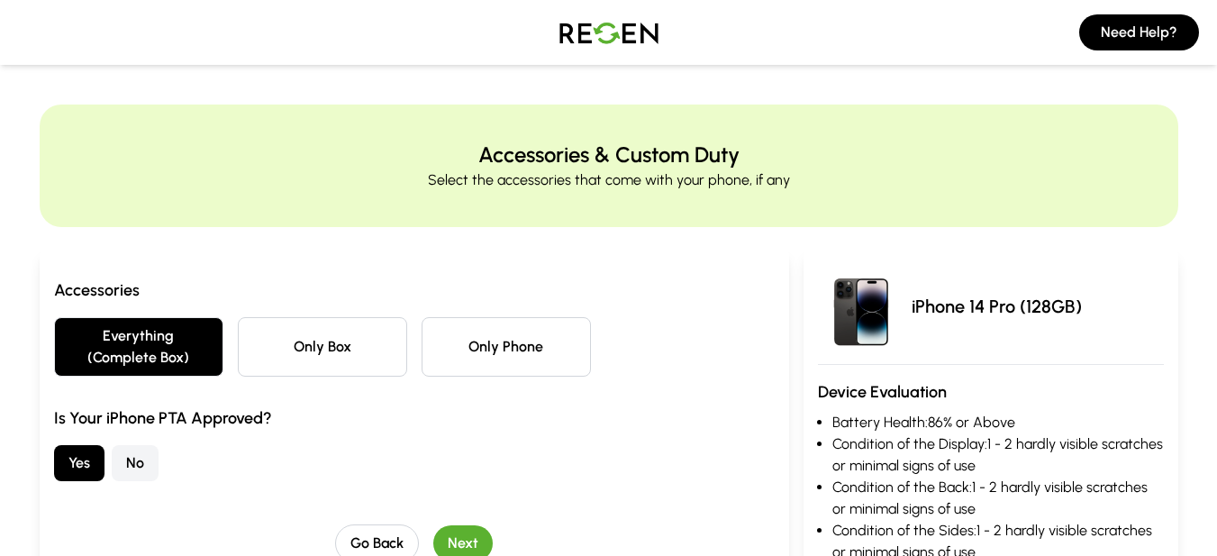
click at [473, 548] on button "Next" at bounding box center [462, 543] width 59 height 36
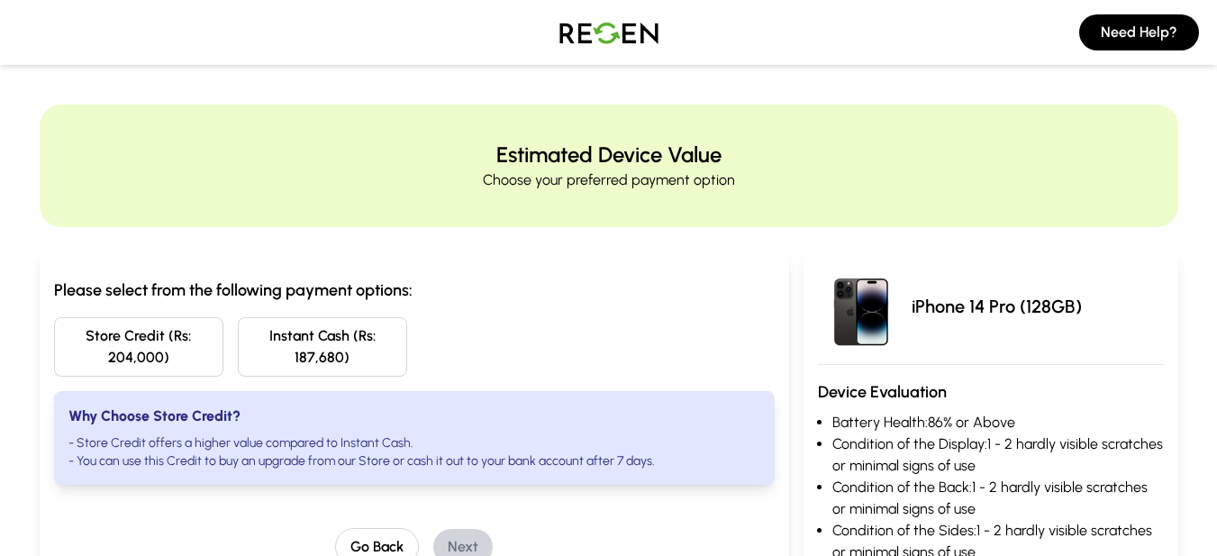
click at [387, 538] on button "Go Back" at bounding box center [377, 547] width 84 height 38
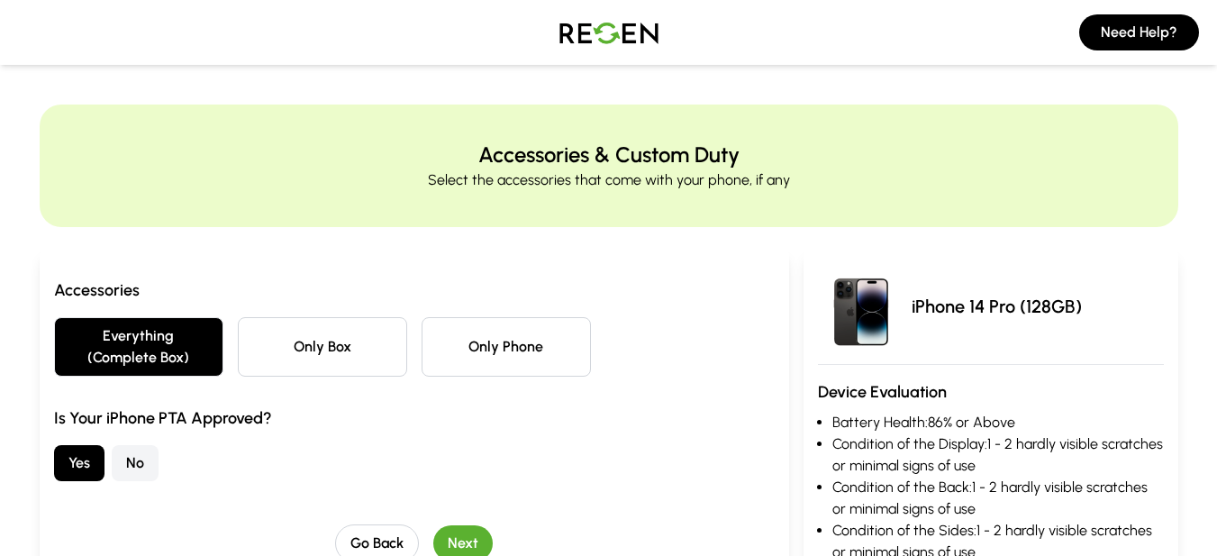
click at [387, 538] on button "Go Back" at bounding box center [377, 543] width 84 height 38
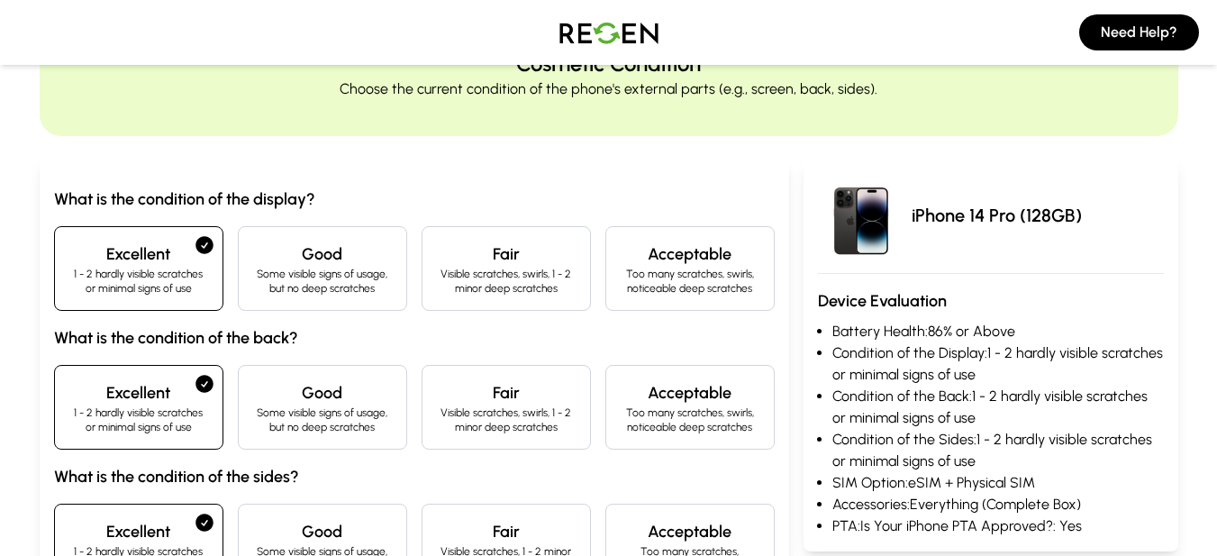
scroll to position [360, 0]
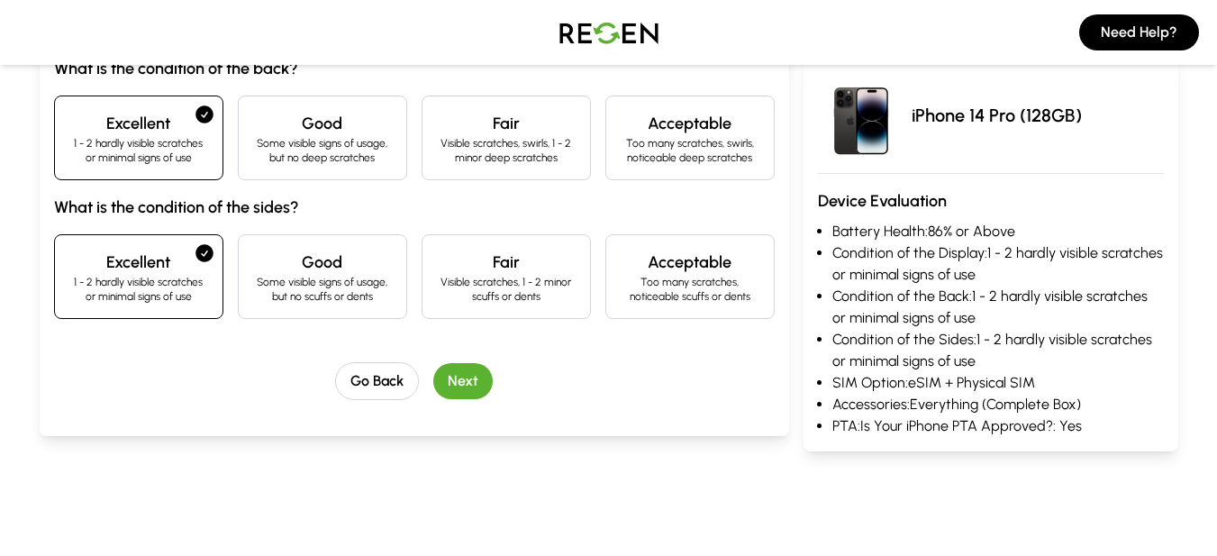
click at [393, 392] on button "Go Back" at bounding box center [377, 381] width 84 height 38
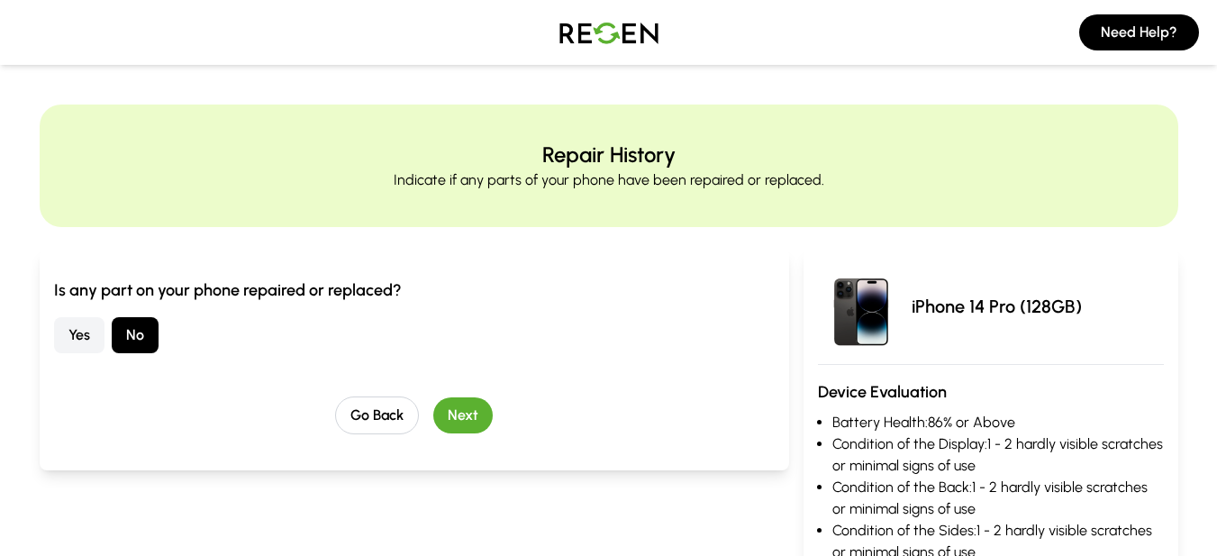
click at [382, 419] on button "Go Back" at bounding box center [377, 416] width 84 height 38
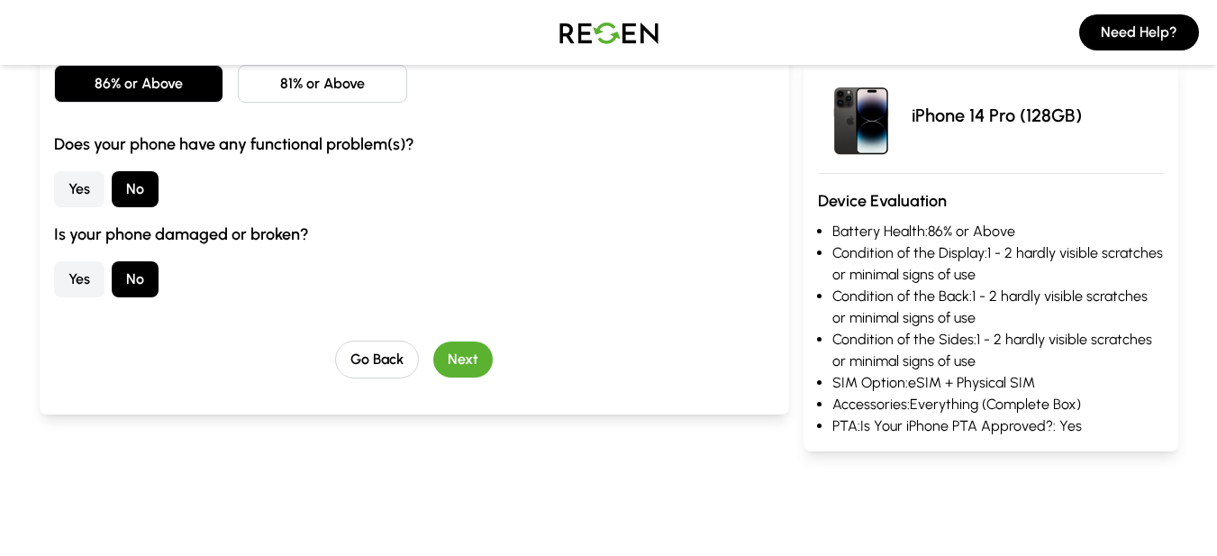
scroll to position [270, 0]
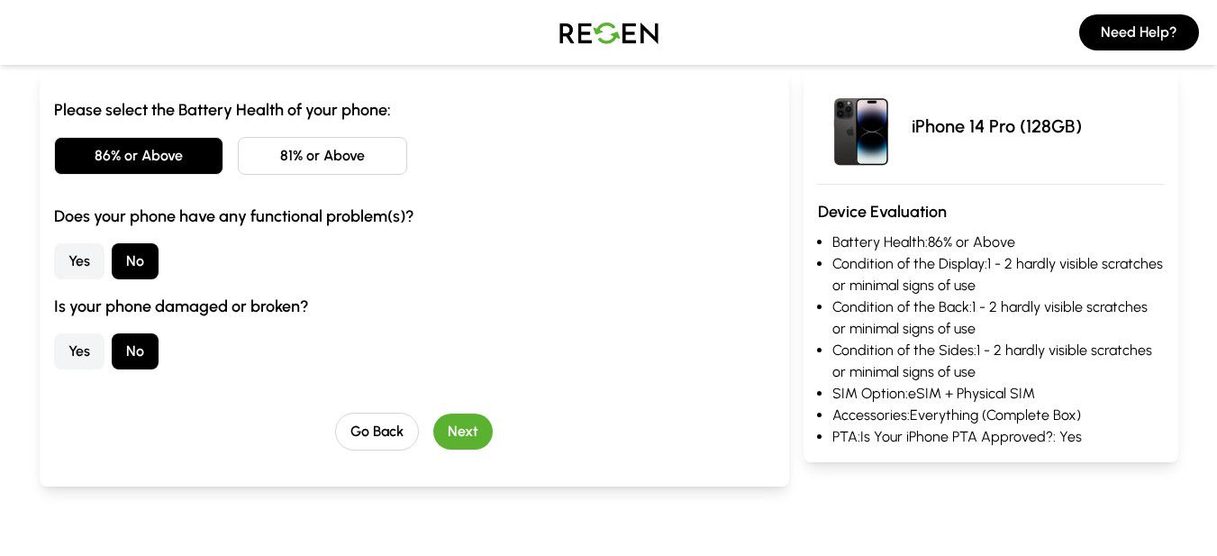
click at [373, 430] on button "Go Back" at bounding box center [377, 432] width 84 height 38
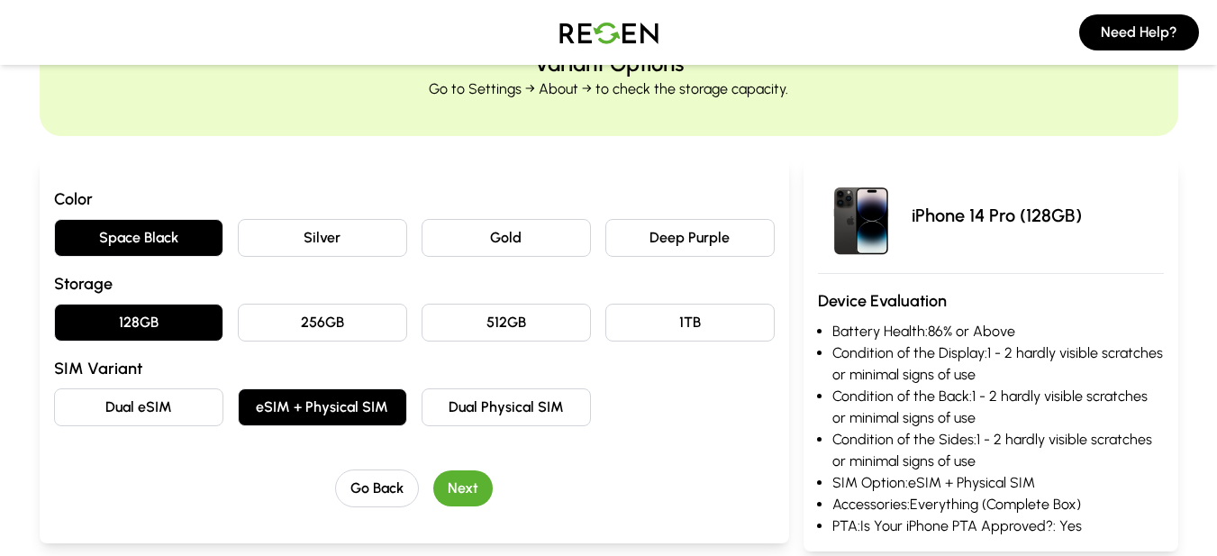
scroll to position [0, 0]
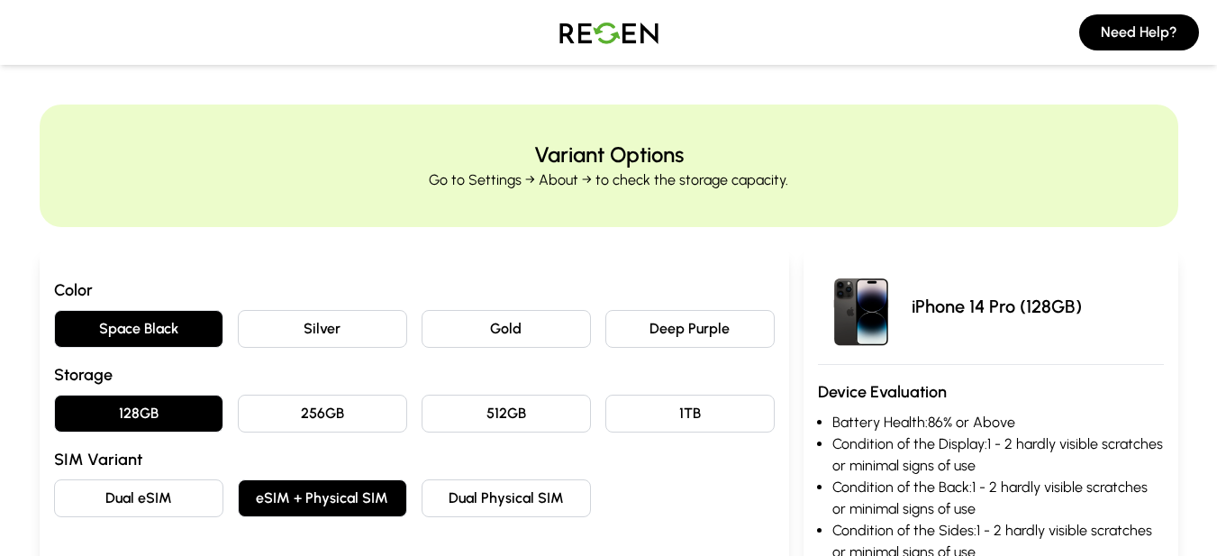
click at [370, 342] on button "Silver" at bounding box center [322, 329] width 169 height 38
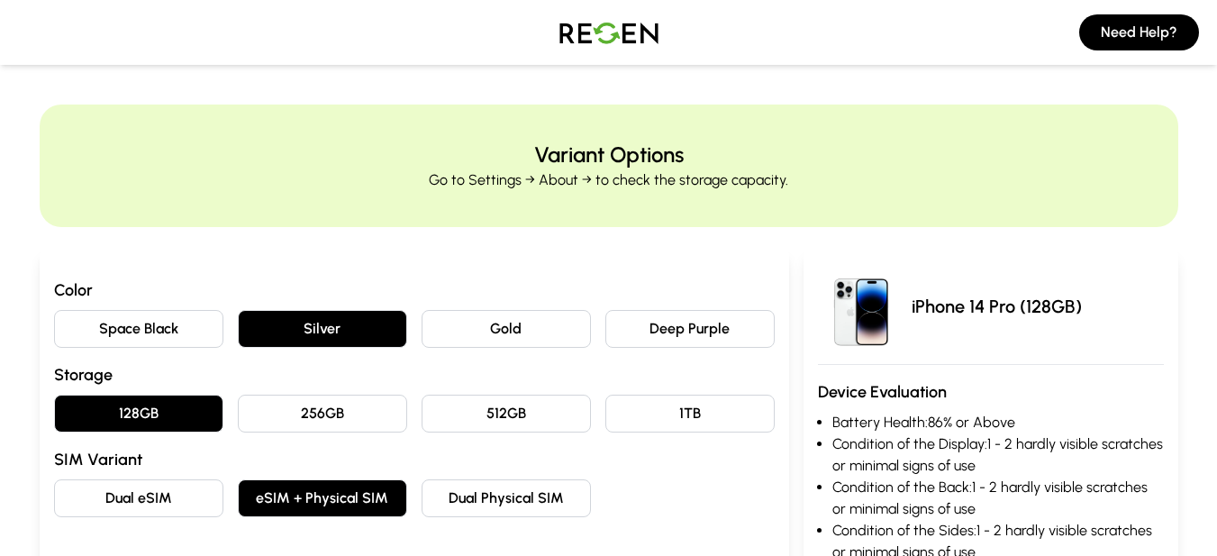
scroll to position [180, 0]
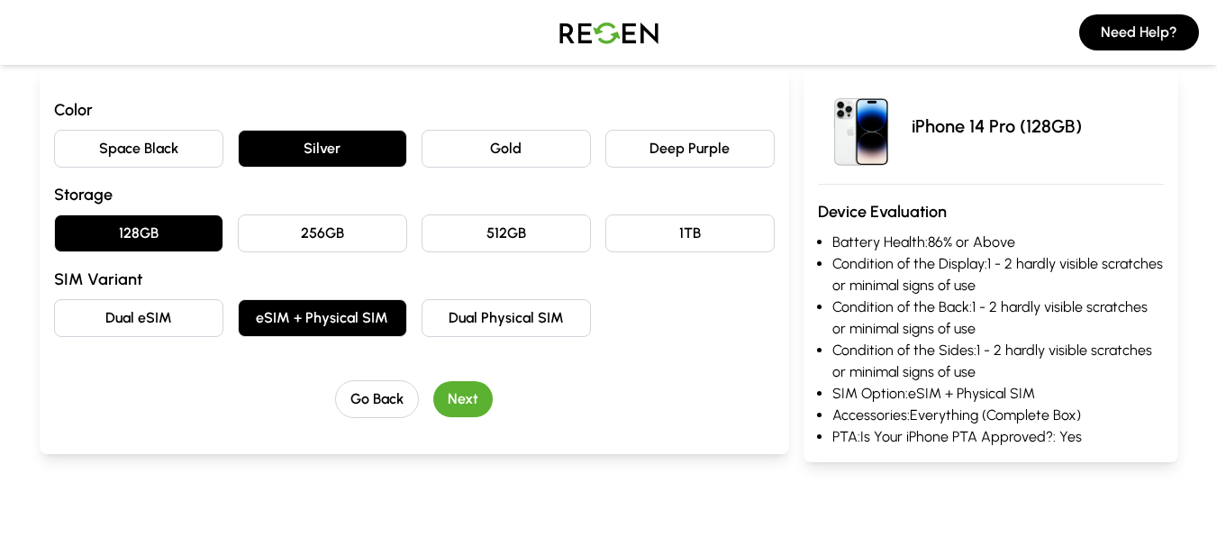
click at [514, 328] on button "Dual Physical SIM" at bounding box center [506, 318] width 169 height 38
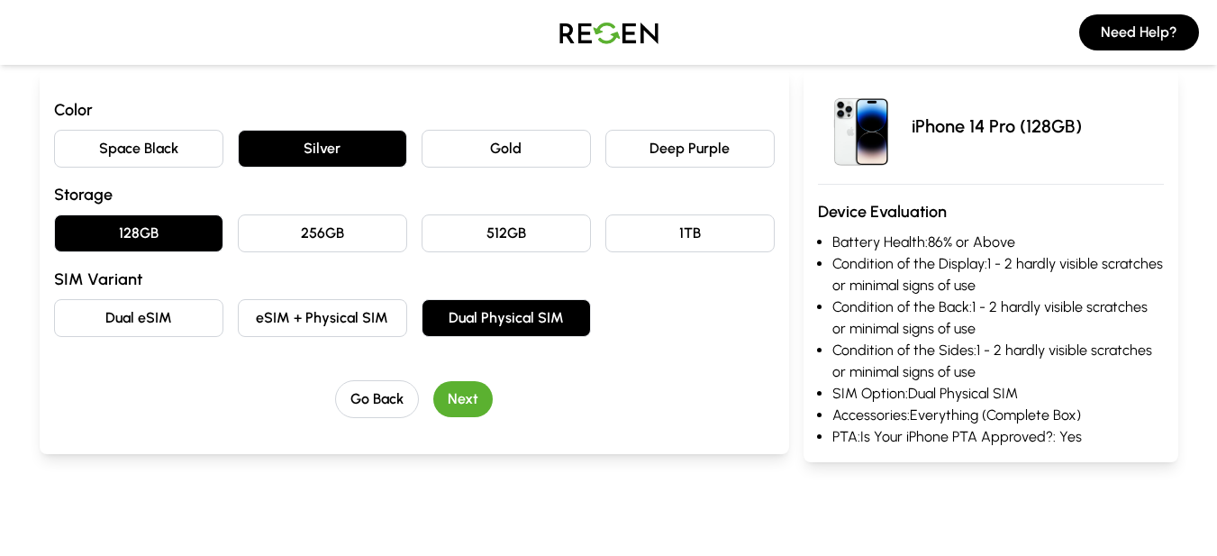
click at [456, 404] on button "Next" at bounding box center [462, 399] width 59 height 36
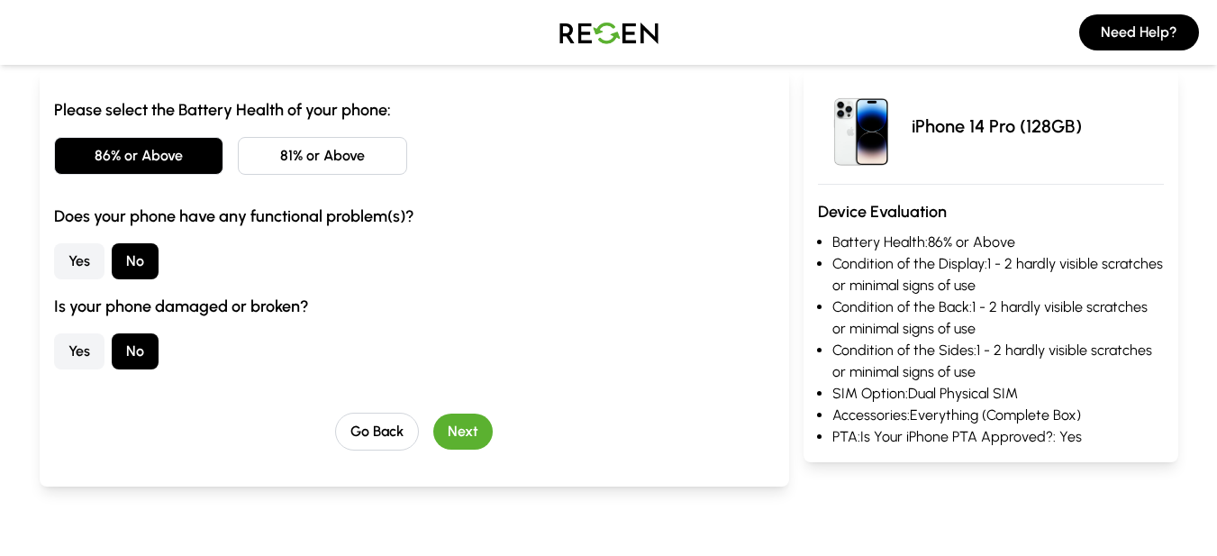
click at [472, 432] on button "Next" at bounding box center [462, 432] width 59 height 36
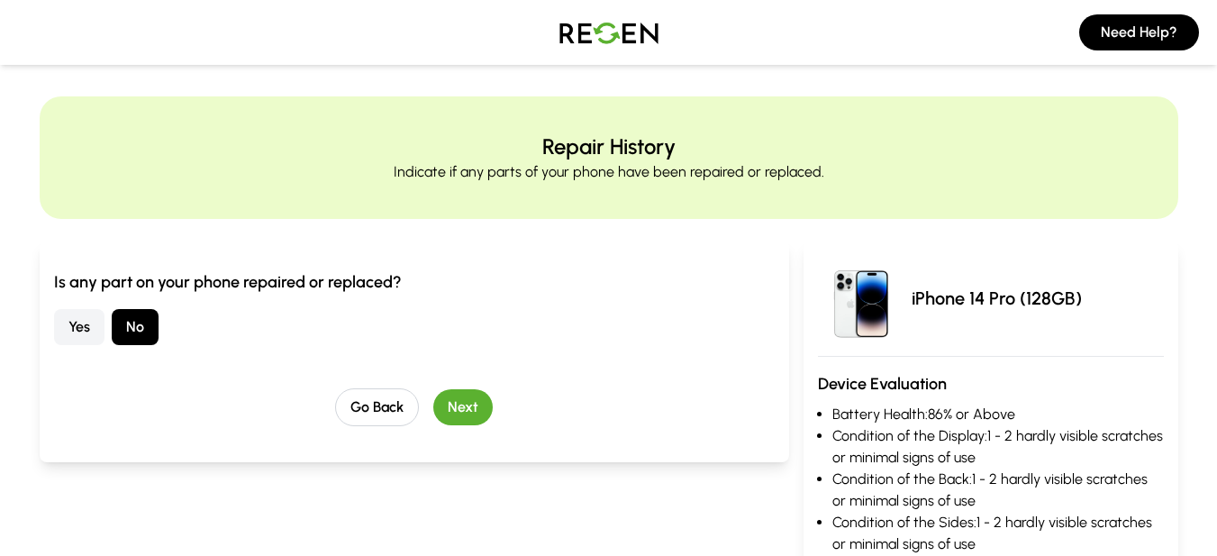
scroll to position [0, 0]
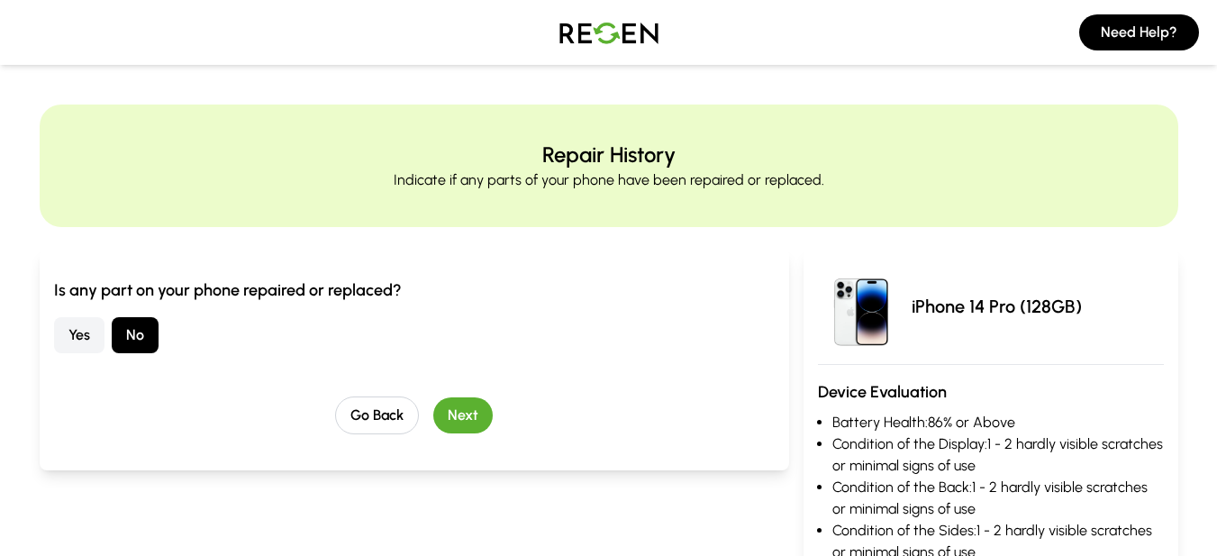
click at [472, 422] on button "Next" at bounding box center [462, 415] width 59 height 36
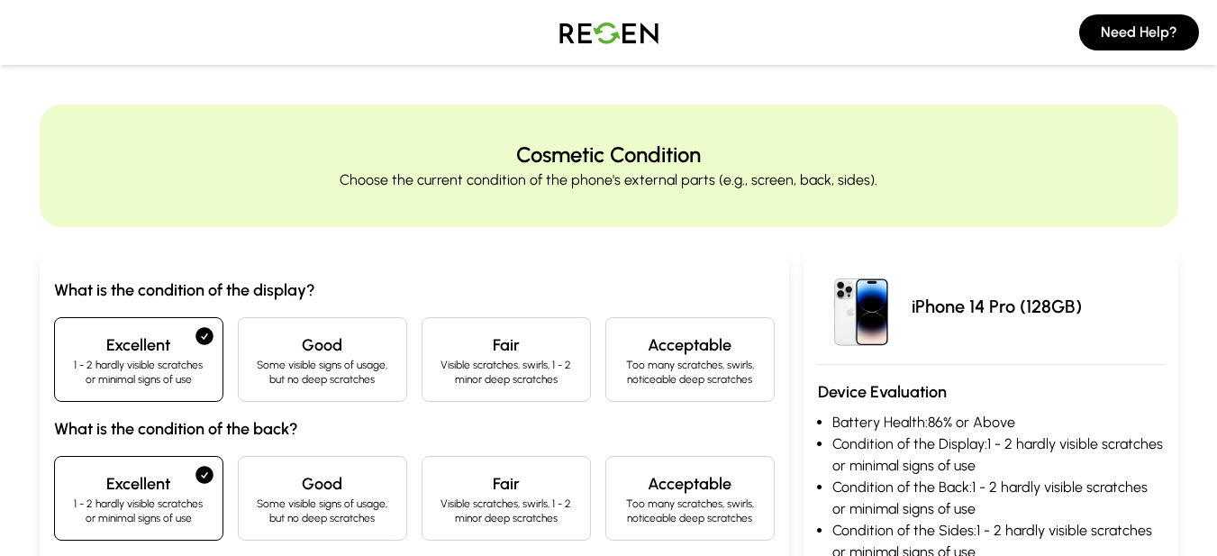
scroll to position [360, 0]
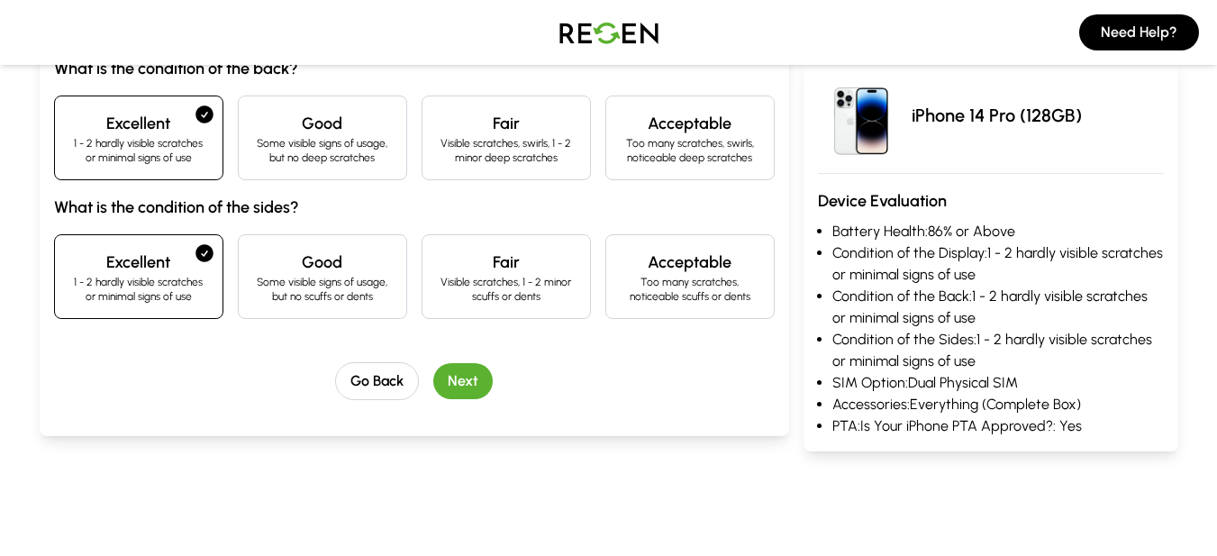
click at [480, 384] on button "Next" at bounding box center [462, 381] width 59 height 36
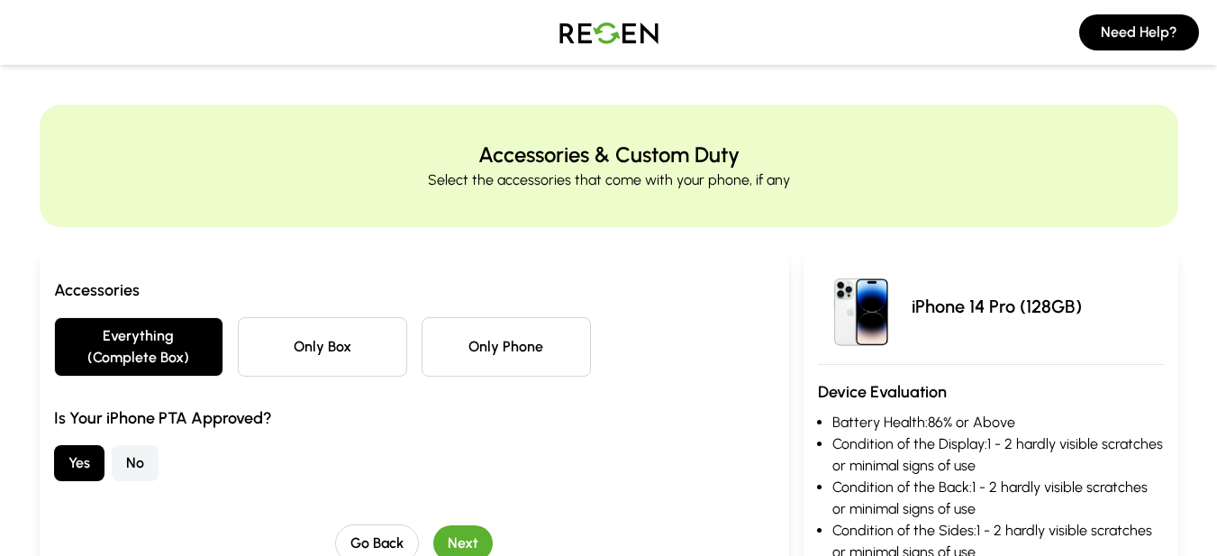
scroll to position [180, 0]
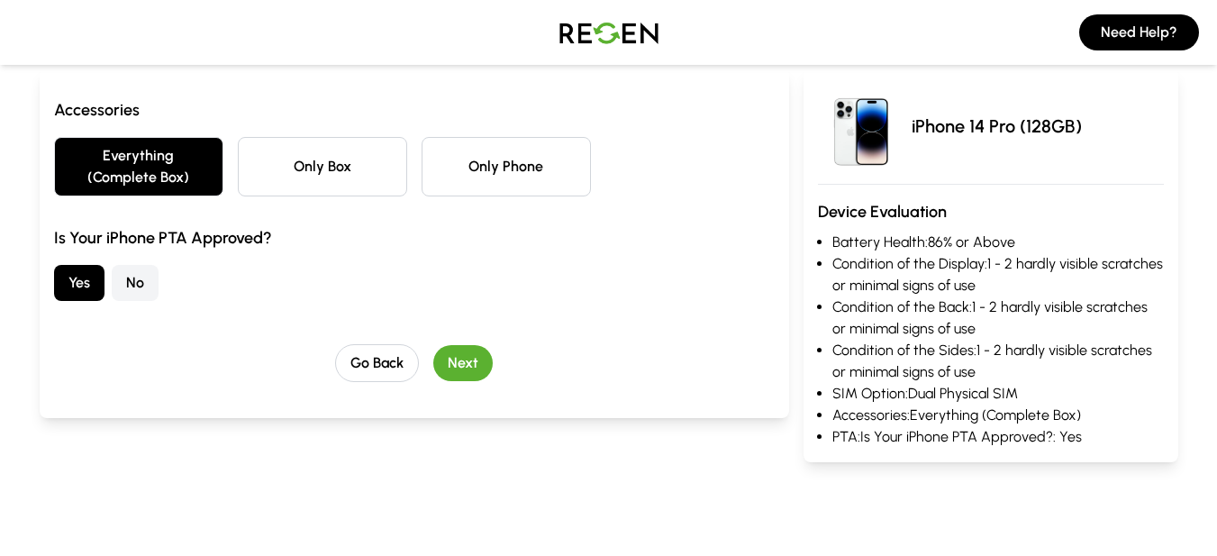
click at [460, 374] on button "Next" at bounding box center [462, 363] width 59 height 36
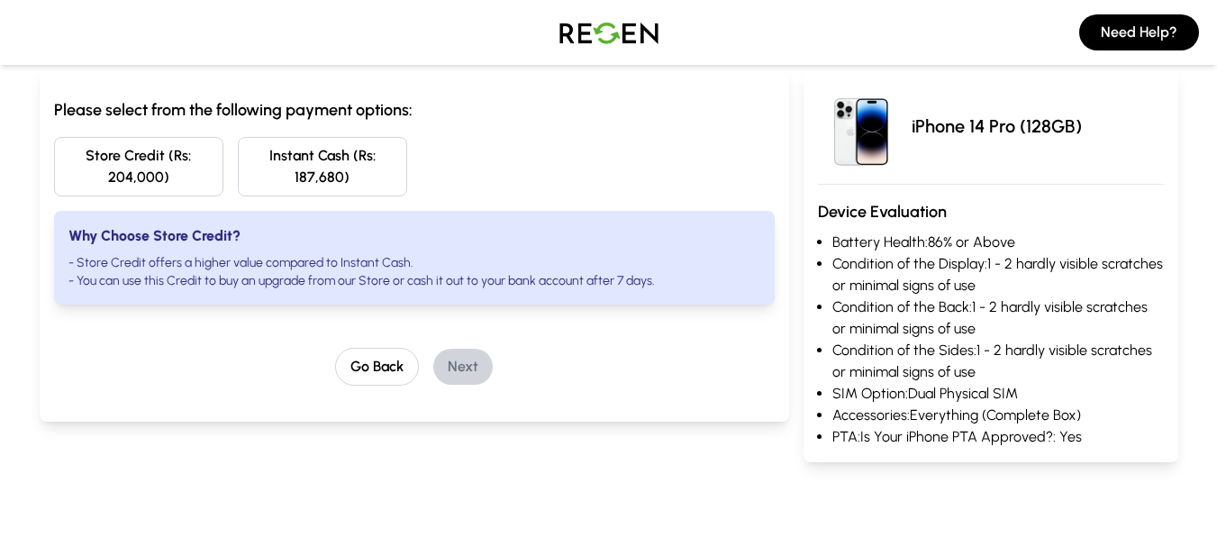
click at [371, 377] on button "Go Back" at bounding box center [377, 367] width 84 height 38
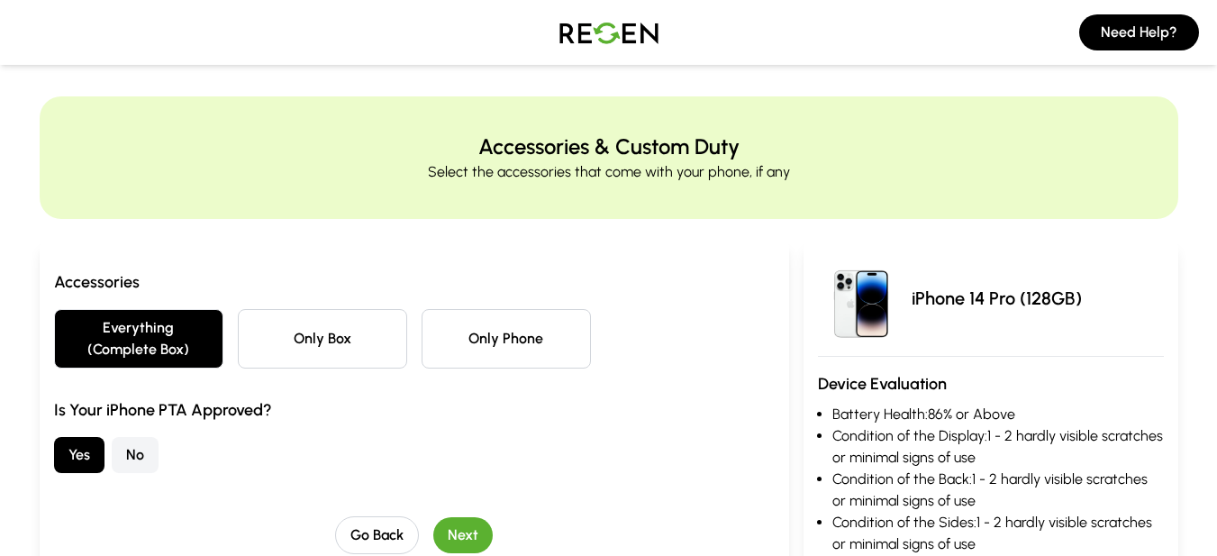
scroll to position [0, 0]
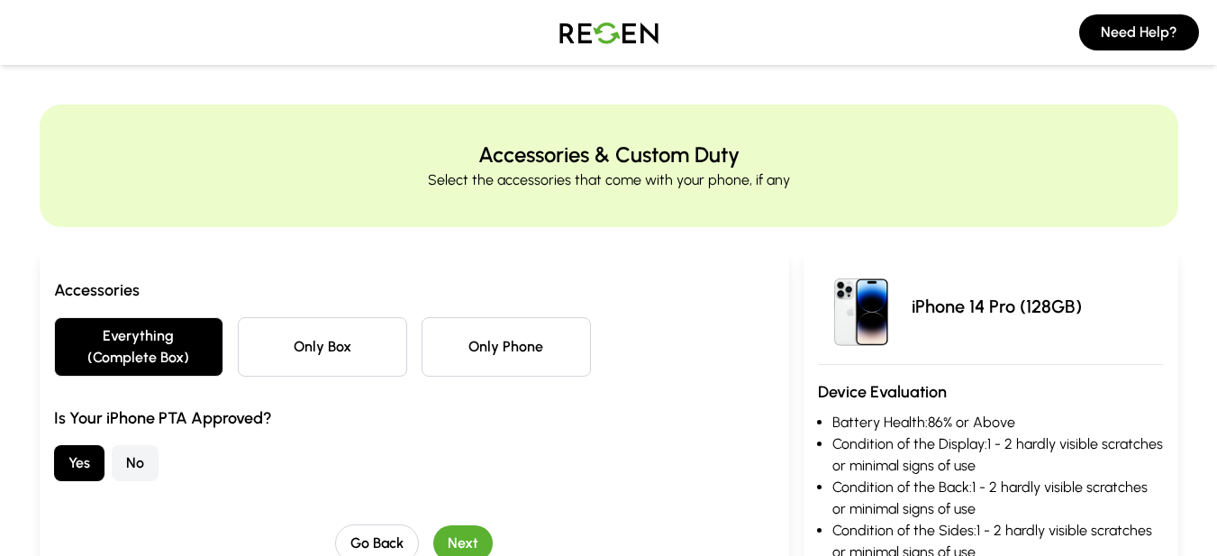
click at [392, 550] on button "Go Back" at bounding box center [377, 543] width 84 height 38
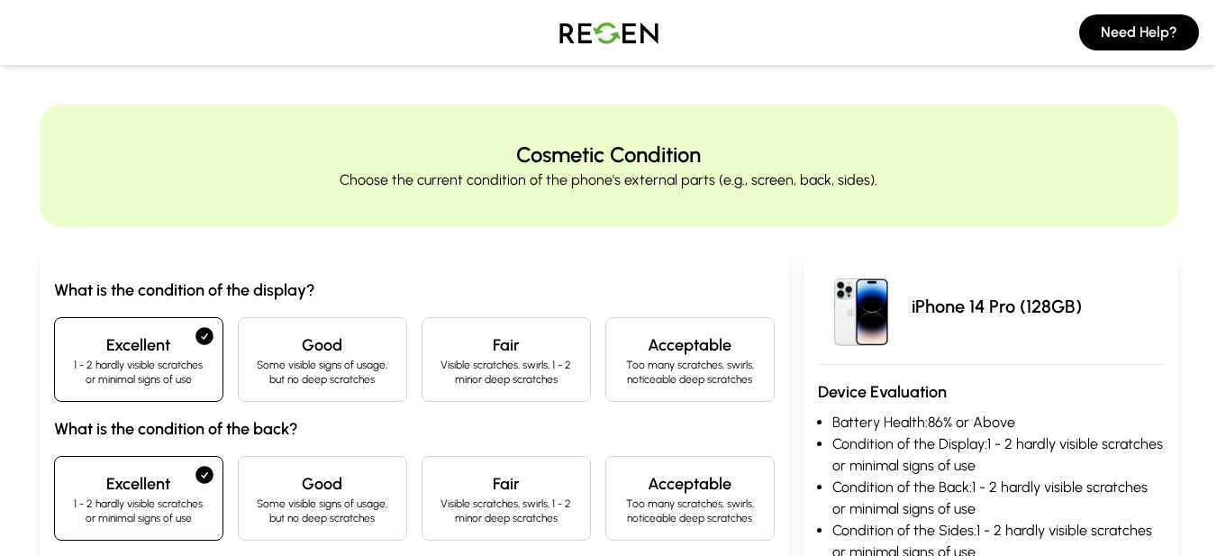
scroll to position [360, 0]
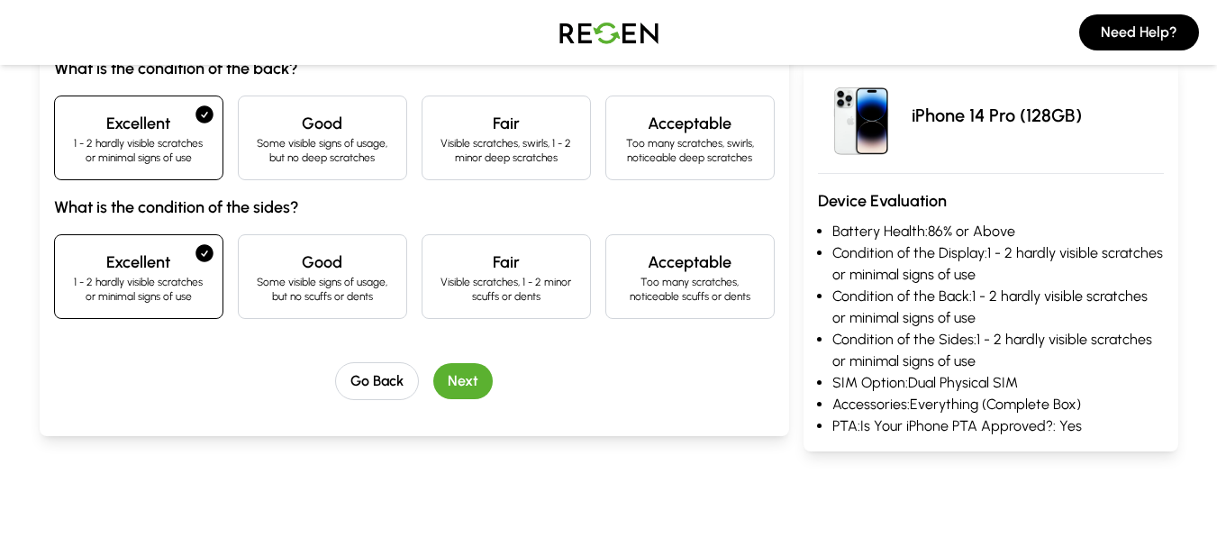
click at [380, 381] on button "Go Back" at bounding box center [377, 381] width 84 height 38
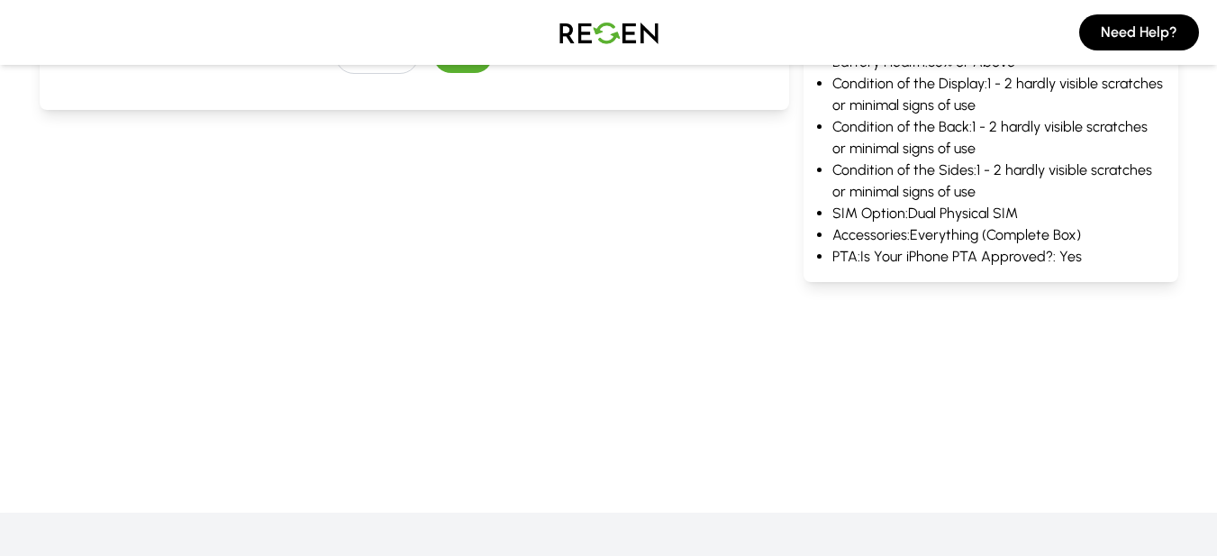
scroll to position [0, 0]
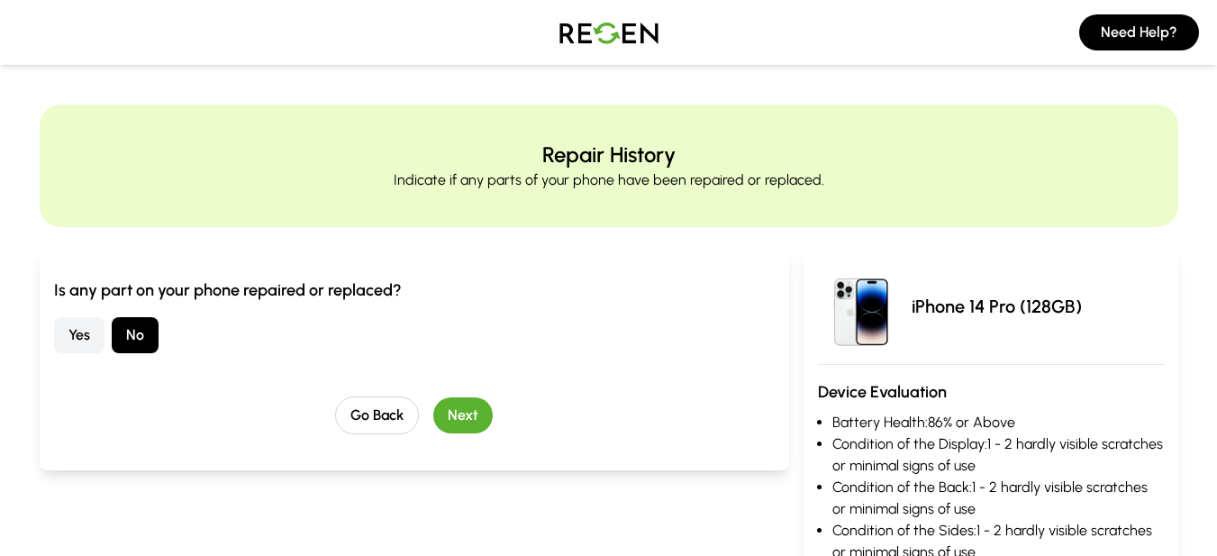
click at [392, 427] on button "Go Back" at bounding box center [377, 416] width 84 height 38
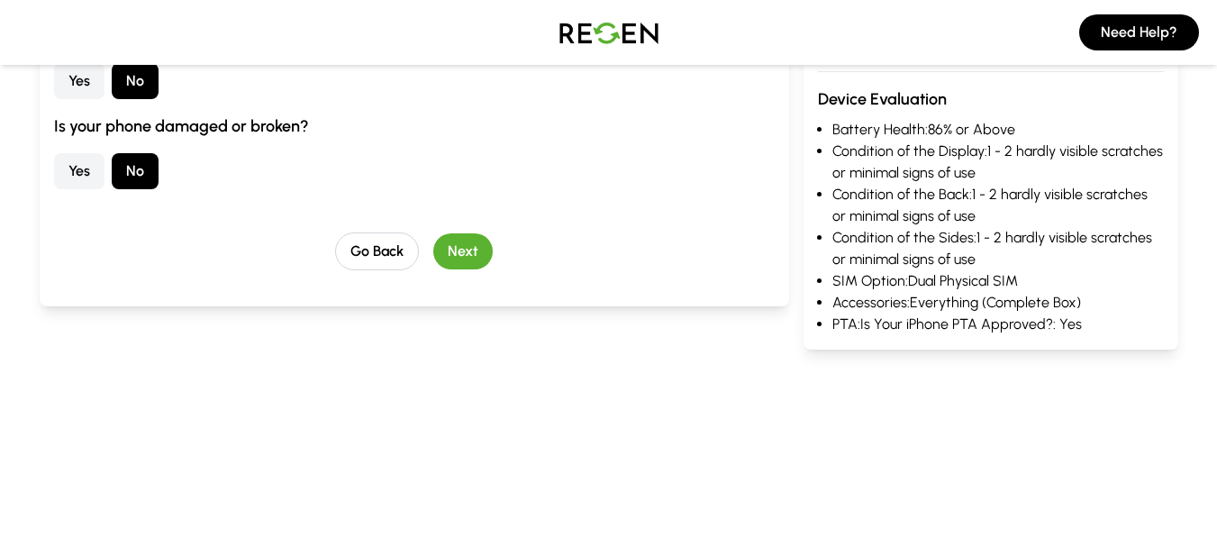
click at [392, 252] on button "Go Back" at bounding box center [377, 251] width 84 height 38
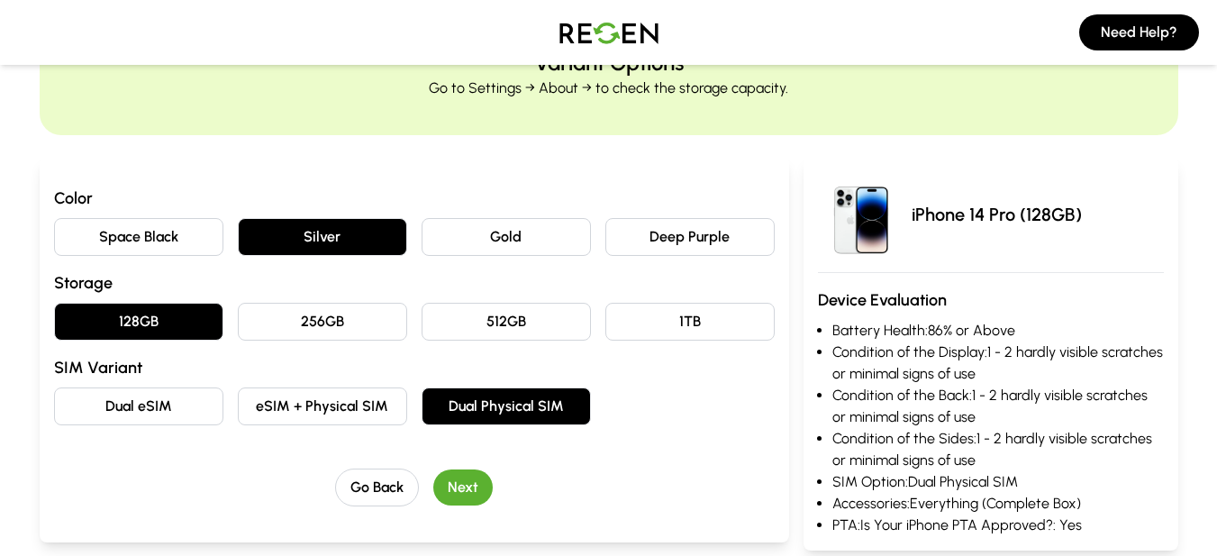
scroll to position [270, 0]
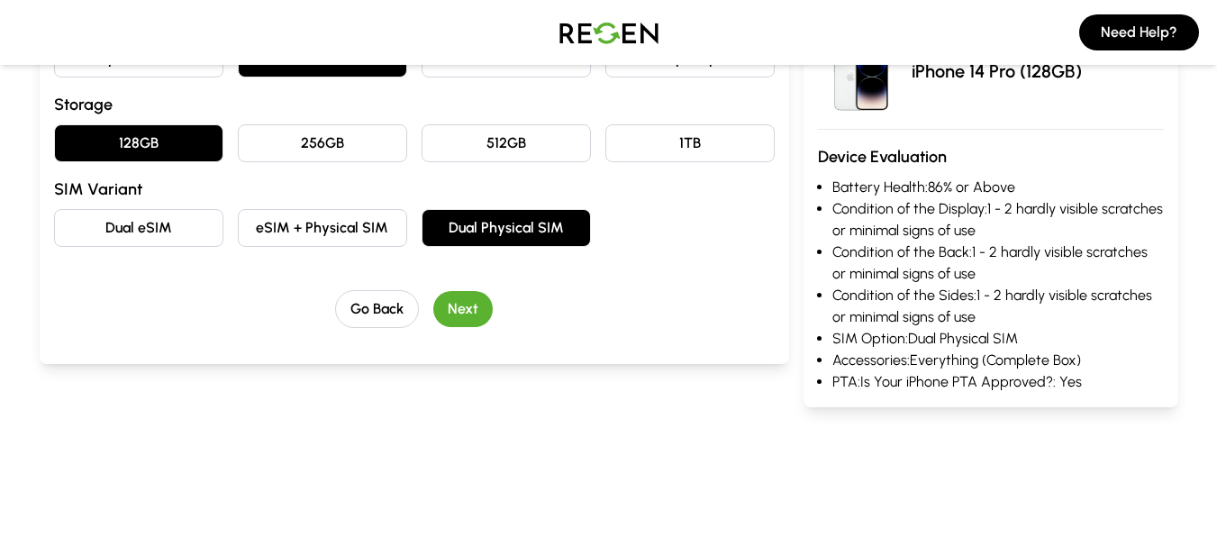
click at [381, 314] on button "Go Back" at bounding box center [377, 309] width 84 height 38
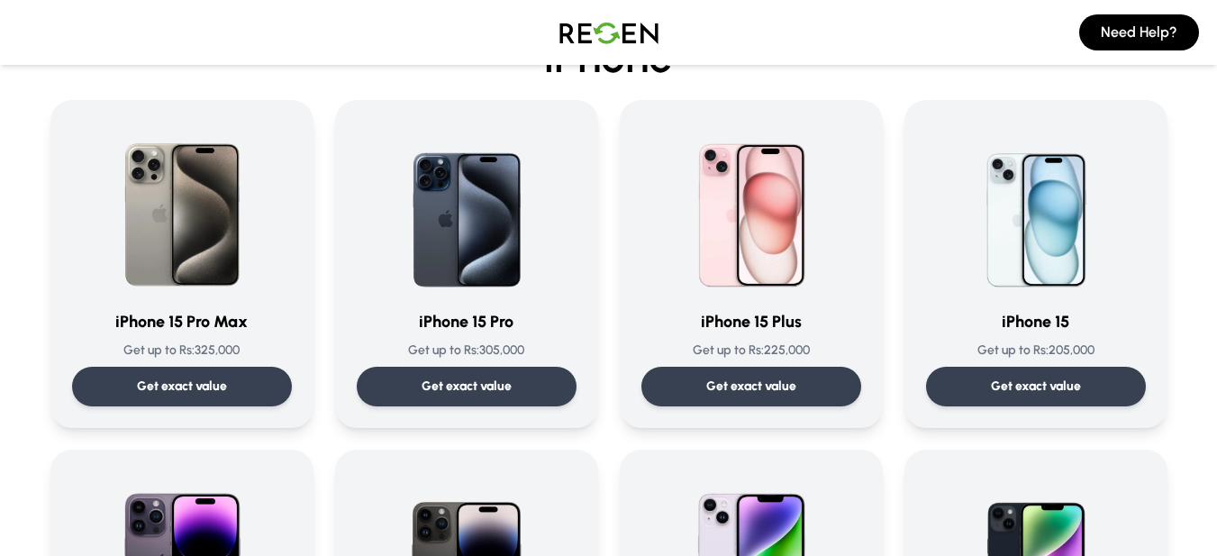
scroll to position [96, 0]
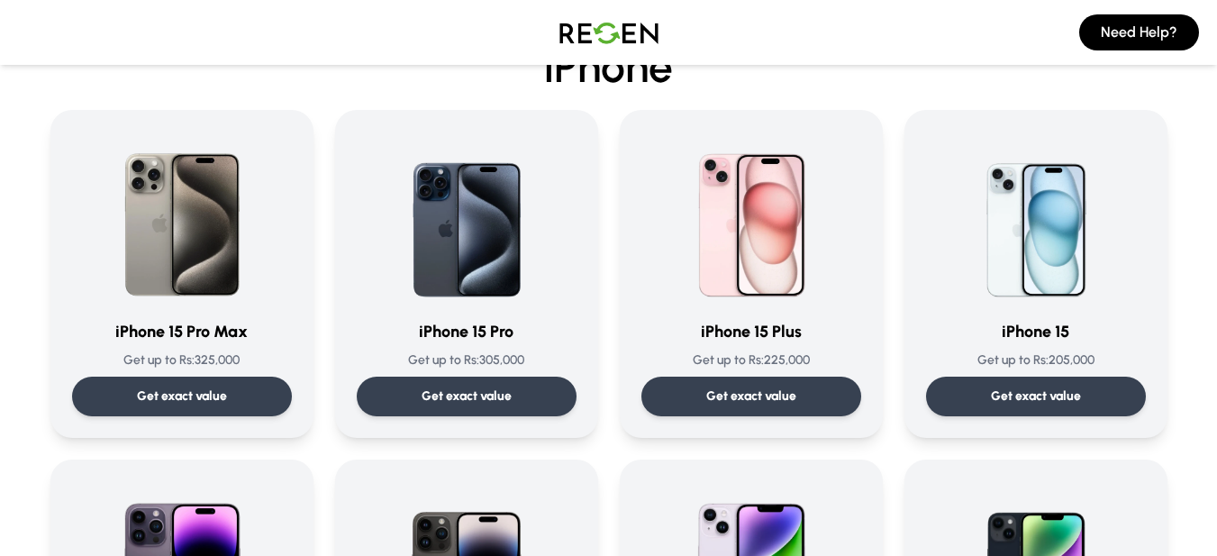
click at [438, 402] on p "Get exact value" at bounding box center [467, 396] width 90 height 18
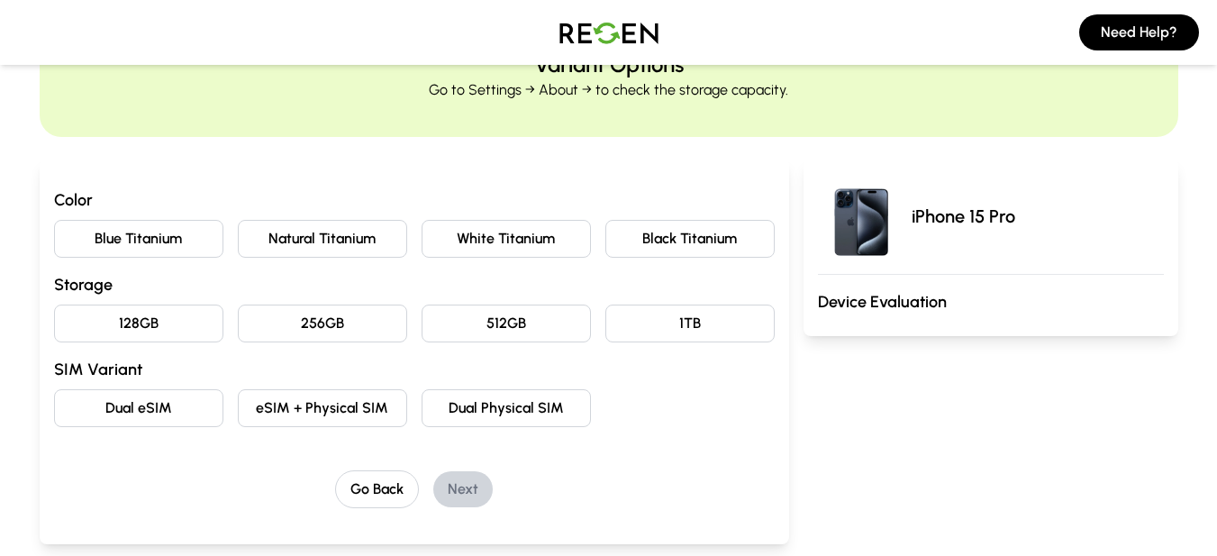
click at [341, 232] on button "Natural Titanium" at bounding box center [322, 239] width 169 height 38
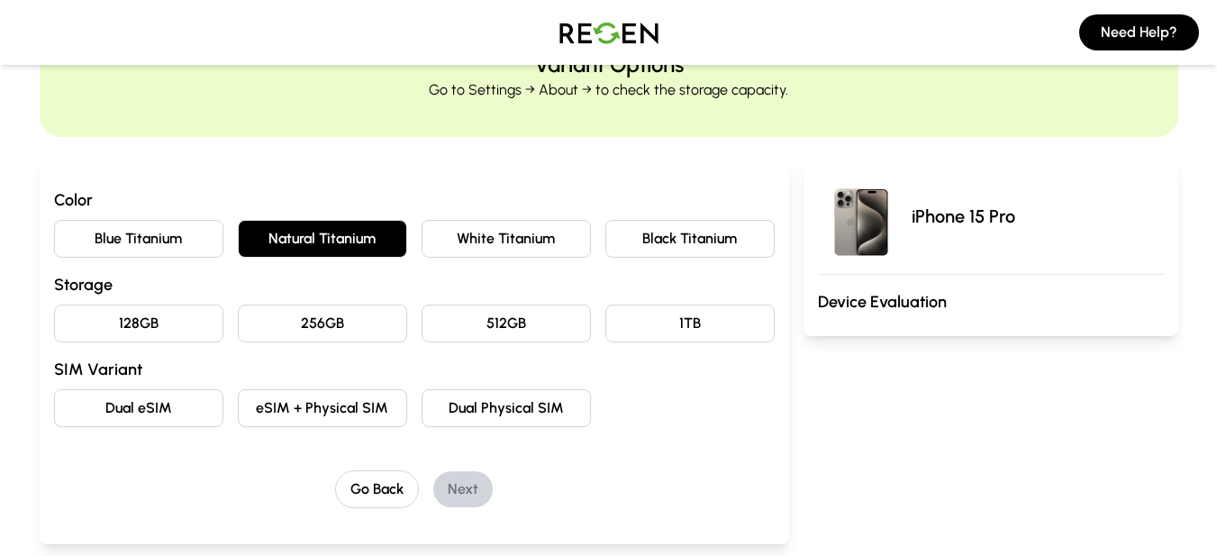
click at [178, 327] on button "128GB" at bounding box center [138, 324] width 169 height 38
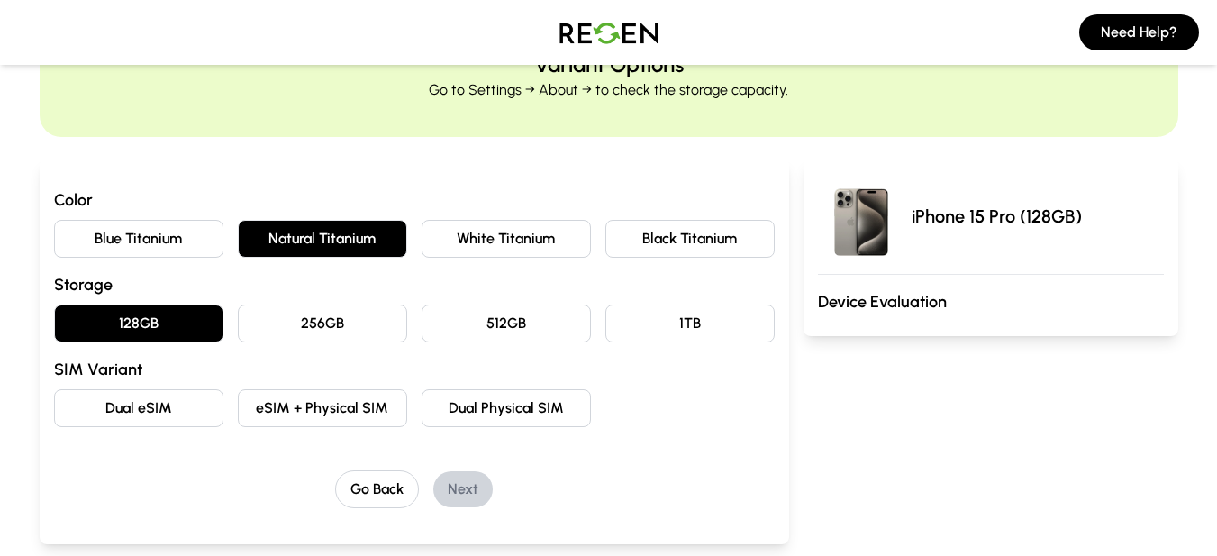
click at [290, 406] on button "eSIM + Physical SIM" at bounding box center [322, 408] width 169 height 38
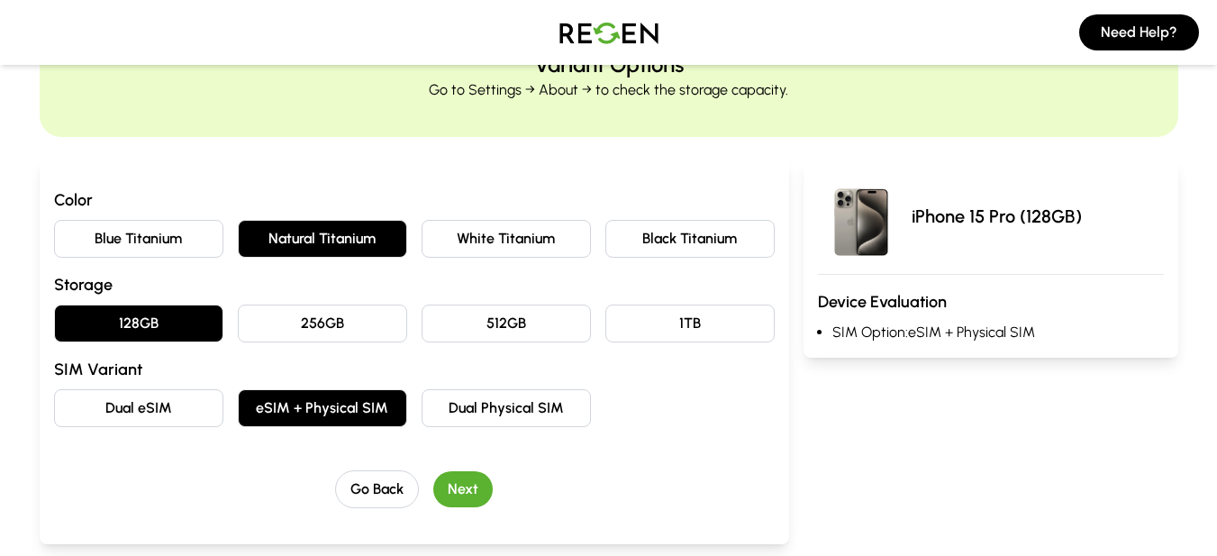
click at [477, 489] on button "Next" at bounding box center [462, 489] width 59 height 36
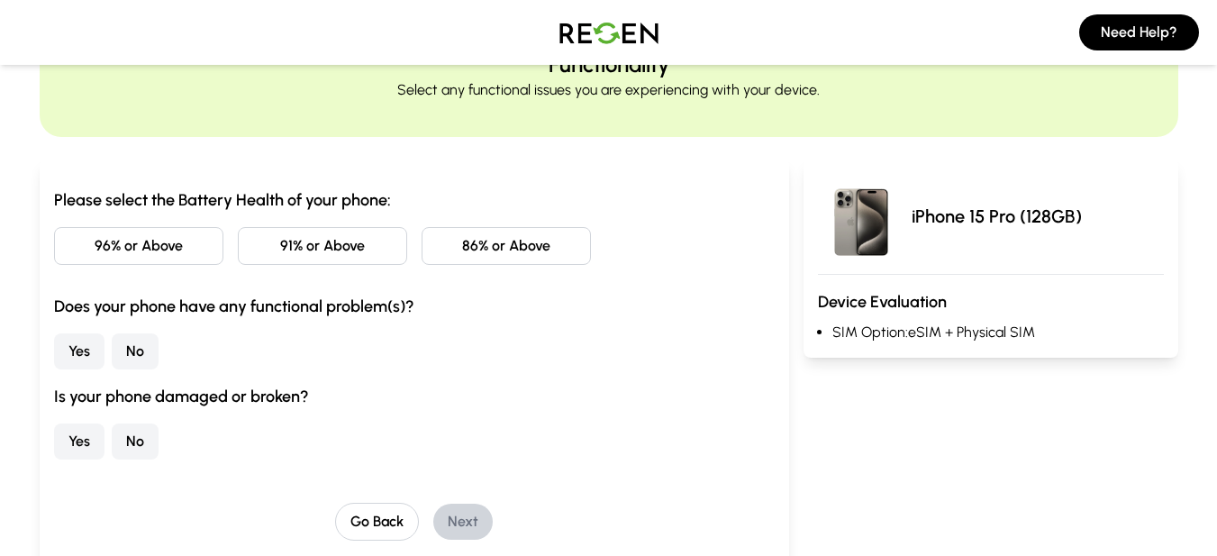
click at [172, 246] on button "96% or Above" at bounding box center [138, 246] width 169 height 38
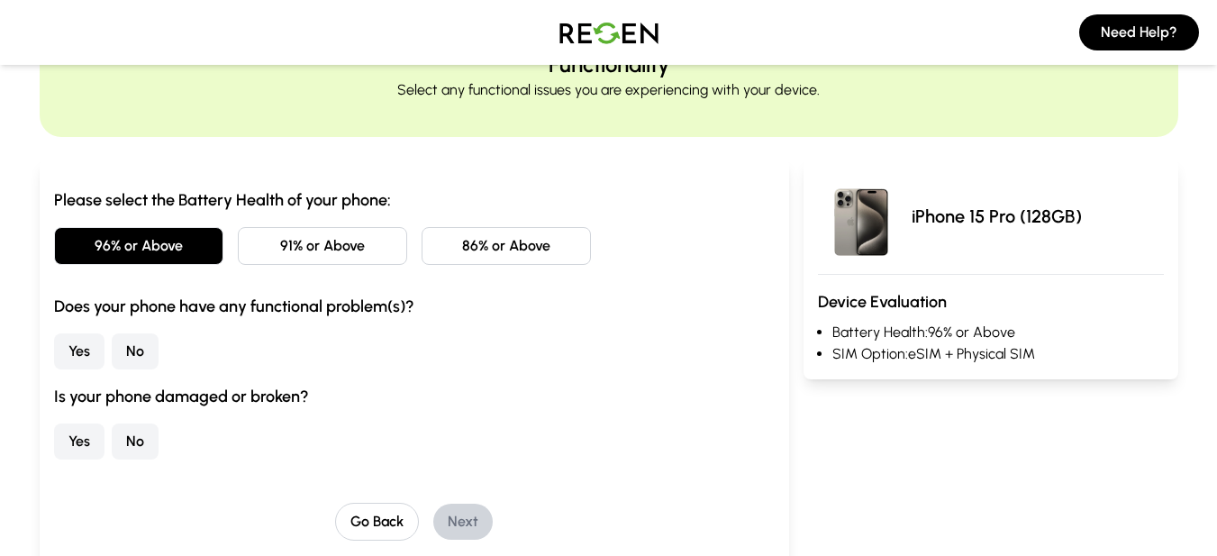
click at [141, 359] on button "No" at bounding box center [135, 351] width 47 height 36
click at [135, 442] on button "No" at bounding box center [135, 442] width 47 height 36
click at [506, 530] on div "Go Back Next" at bounding box center [414, 522] width 721 height 38
click at [473, 521] on button "Next" at bounding box center [462, 522] width 59 height 36
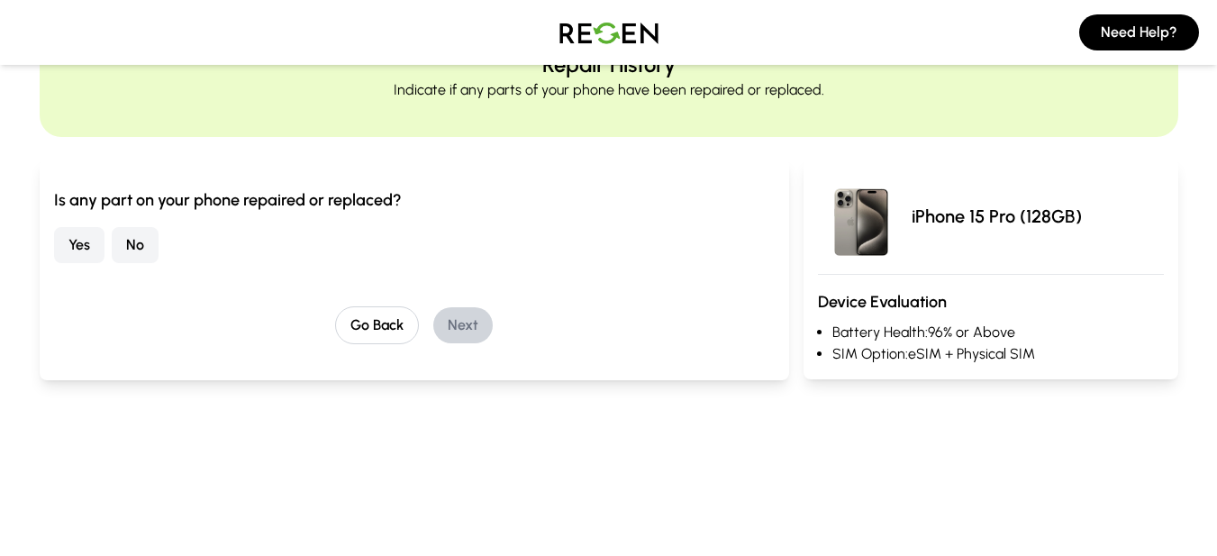
click at [141, 248] on button "No" at bounding box center [135, 245] width 47 height 36
click at [479, 331] on button "Next" at bounding box center [462, 325] width 59 height 36
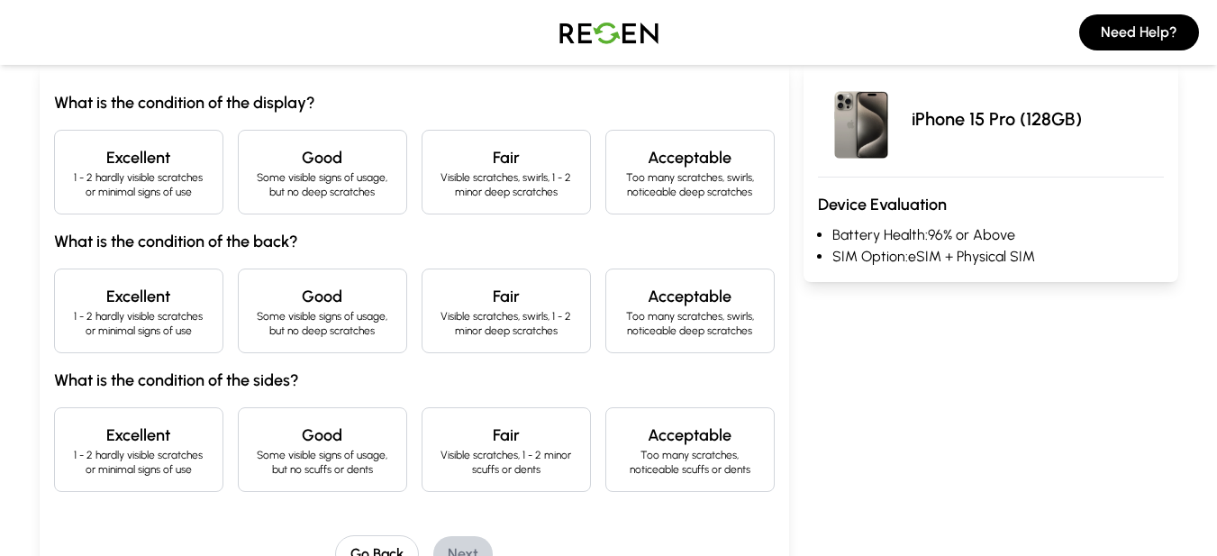
scroll to position [270, 0]
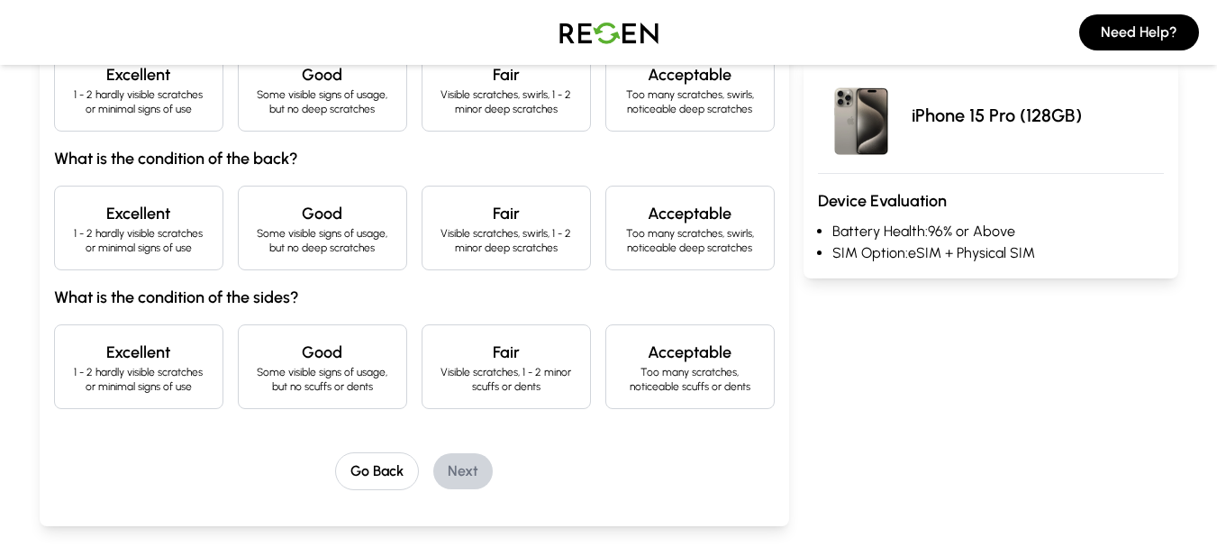
click at [192, 93] on p "1 - 2 hardly visible scratches or minimal signs of use" at bounding box center [138, 101] width 139 height 29
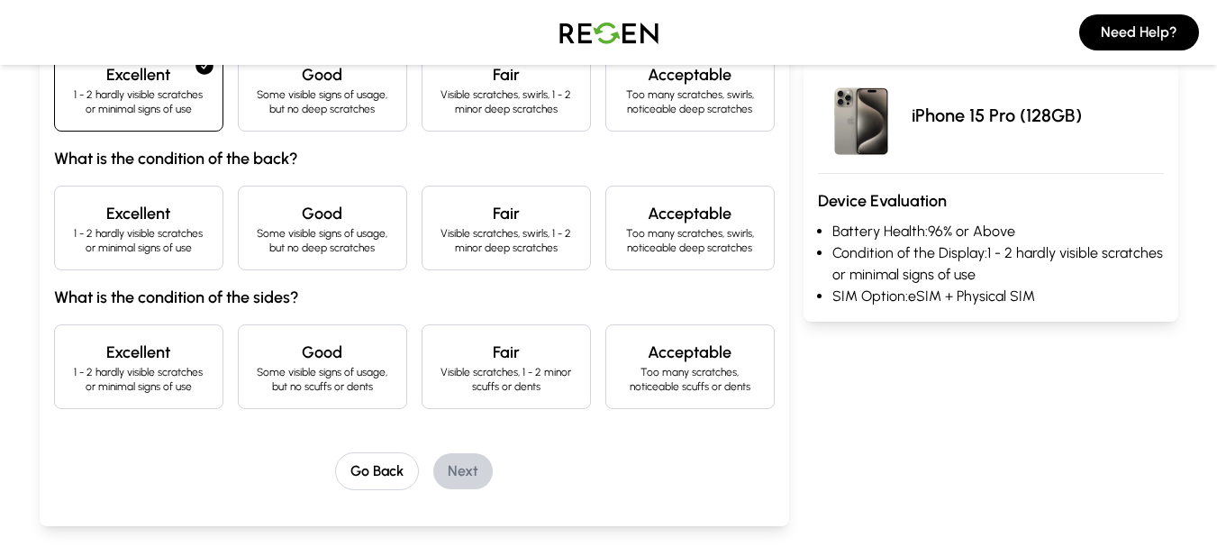
click at [178, 224] on h4 "Excellent" at bounding box center [138, 213] width 139 height 25
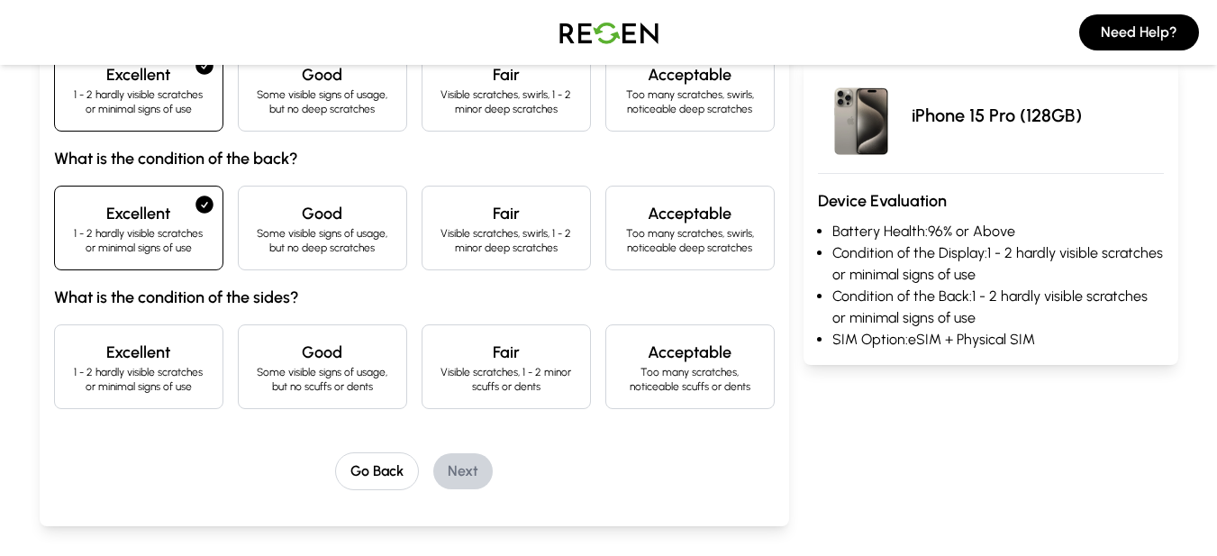
click at [162, 347] on h4 "Excellent" at bounding box center [138, 352] width 139 height 25
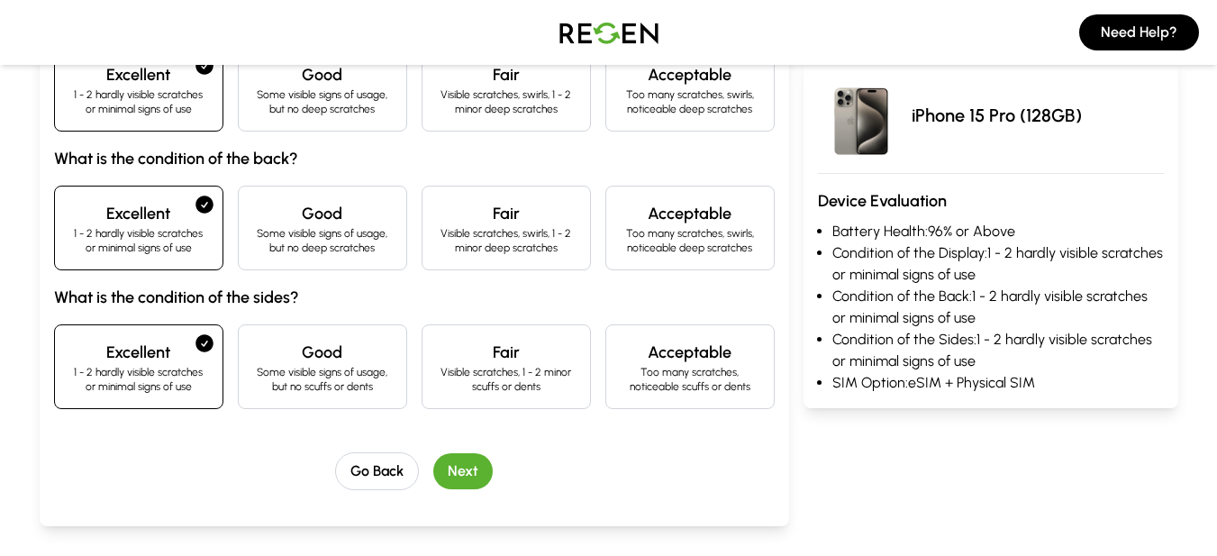
click at [465, 477] on button "Next" at bounding box center [462, 471] width 59 height 36
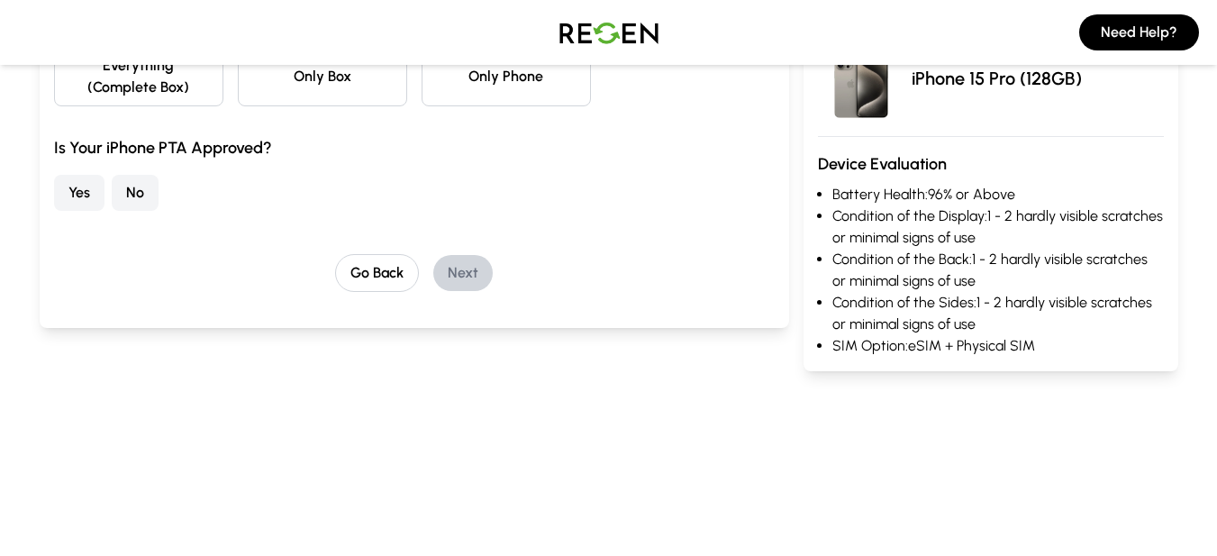
click at [141, 178] on button "No" at bounding box center [135, 193] width 47 height 36
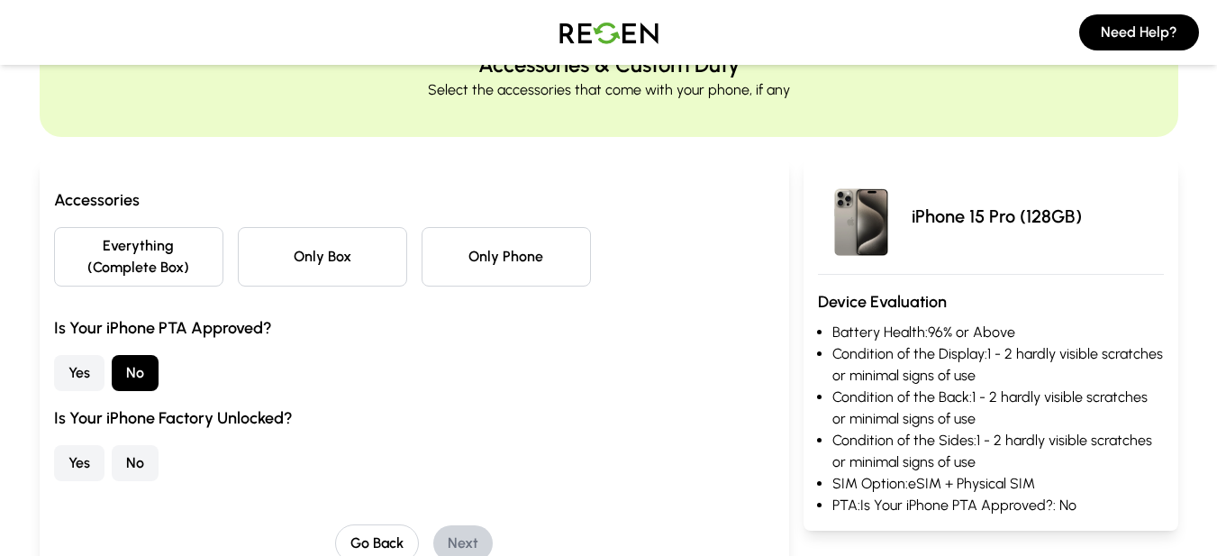
click at [160, 258] on button "Everything (Complete Box)" at bounding box center [138, 256] width 169 height 59
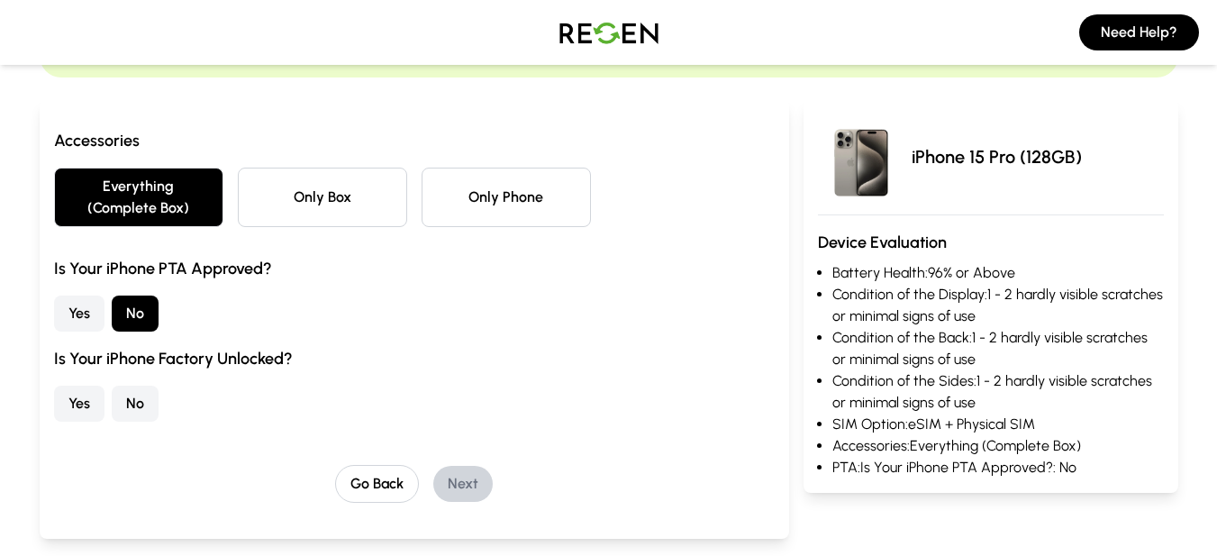
scroll to position [180, 0]
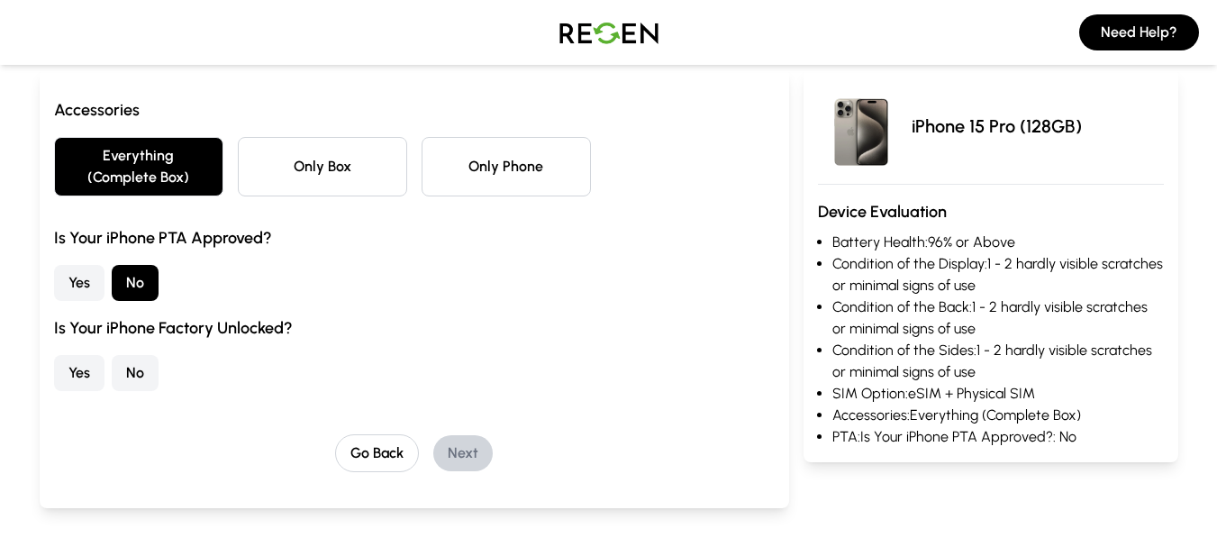
click at [71, 370] on button "Yes" at bounding box center [79, 373] width 50 height 36
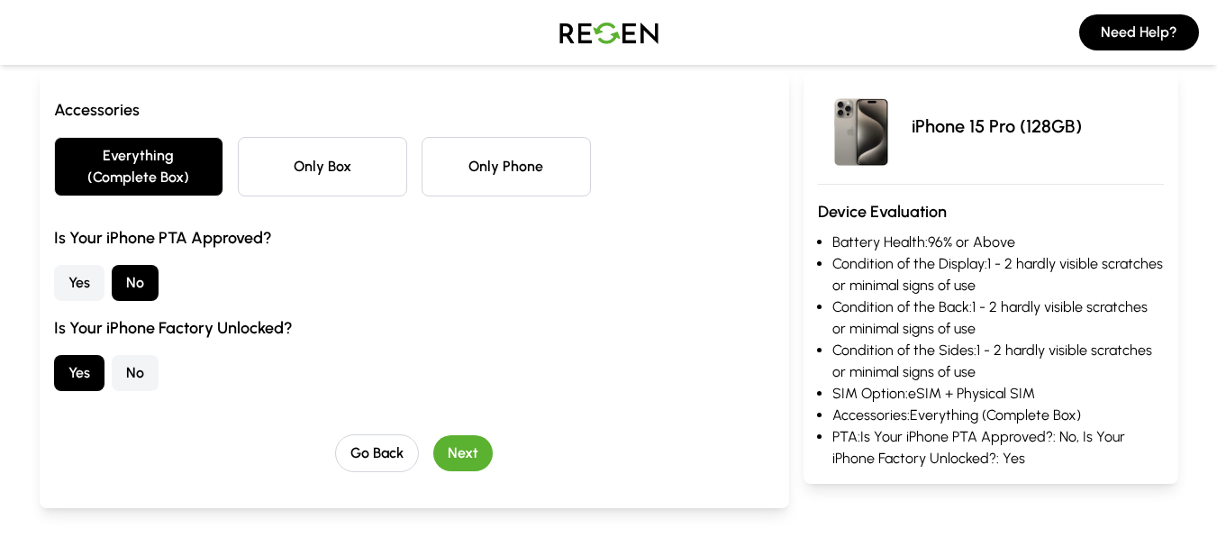
click at [458, 460] on button "Next" at bounding box center [462, 453] width 59 height 36
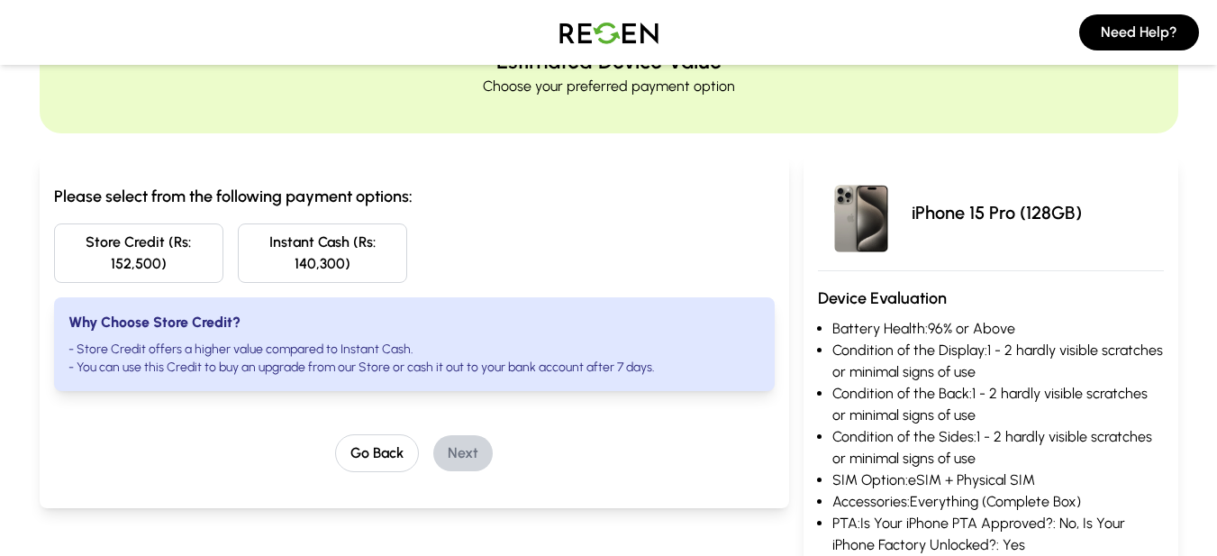
scroll to position [0, 0]
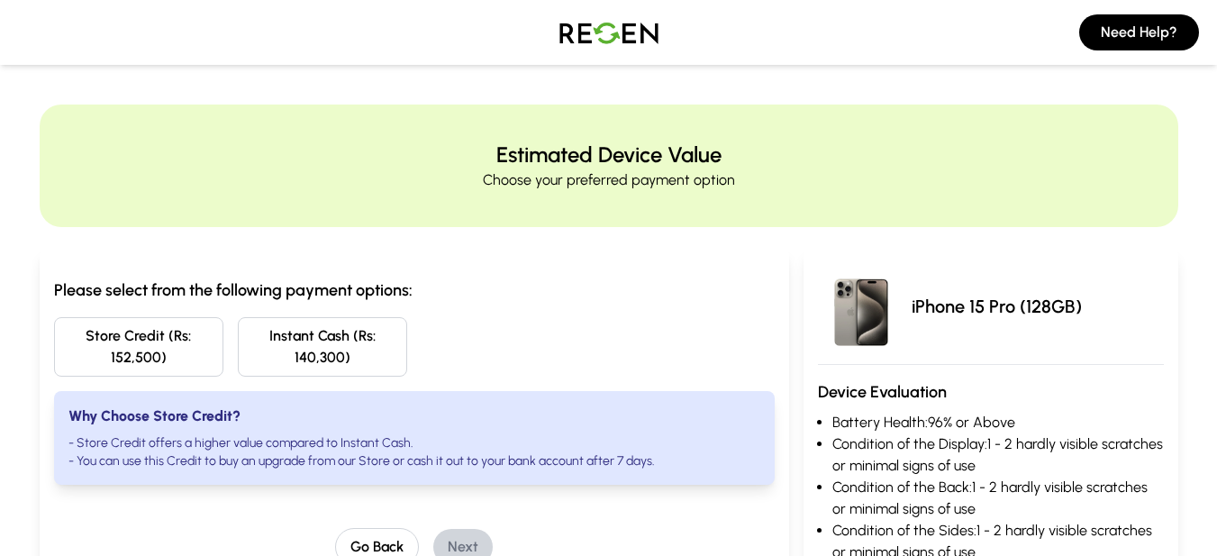
click at [626, 40] on img at bounding box center [609, 32] width 126 height 50
